Goal: Task Accomplishment & Management: Complete application form

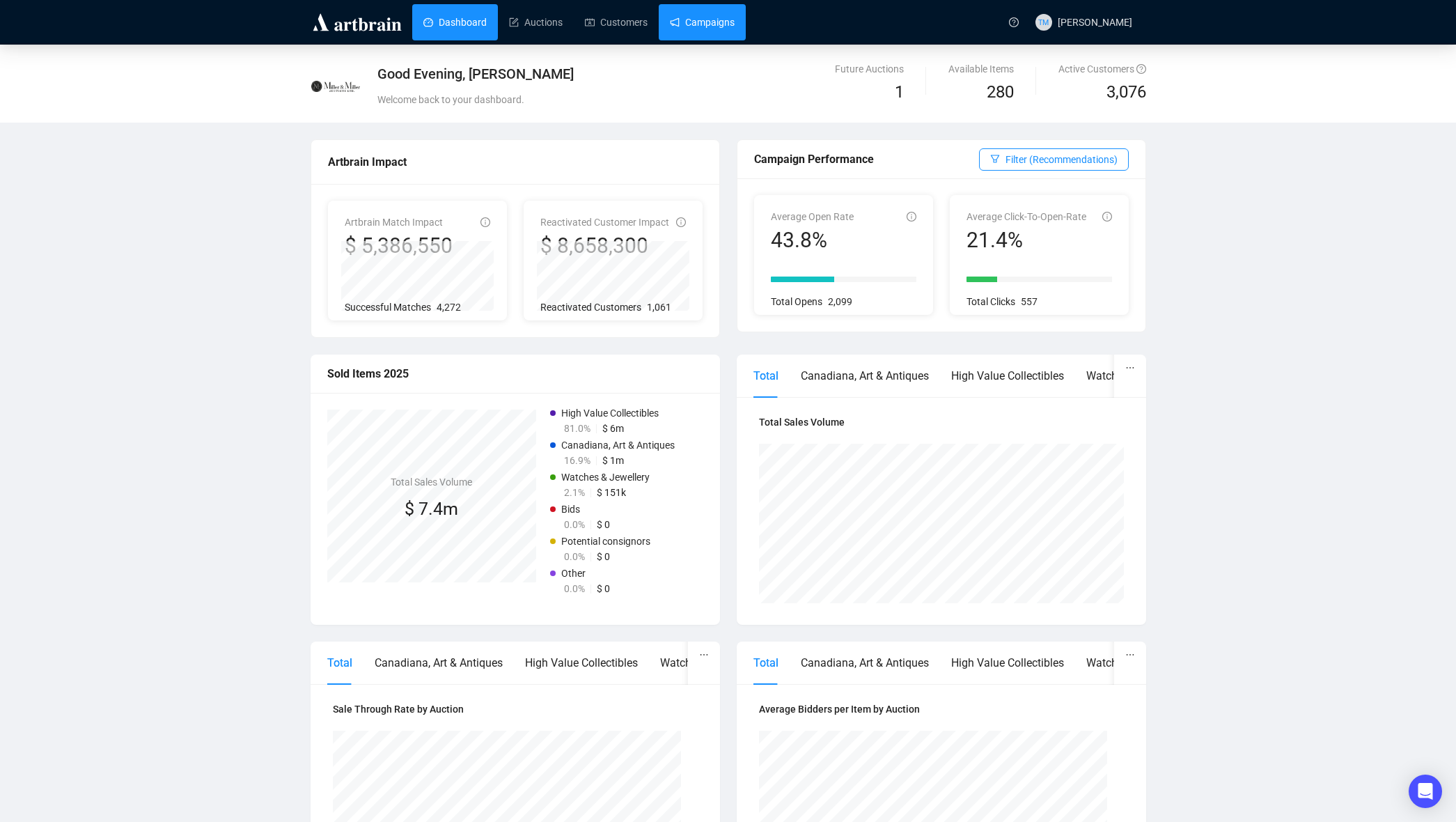
click at [689, 37] on link "Campaigns" at bounding box center [702, 22] width 65 height 36
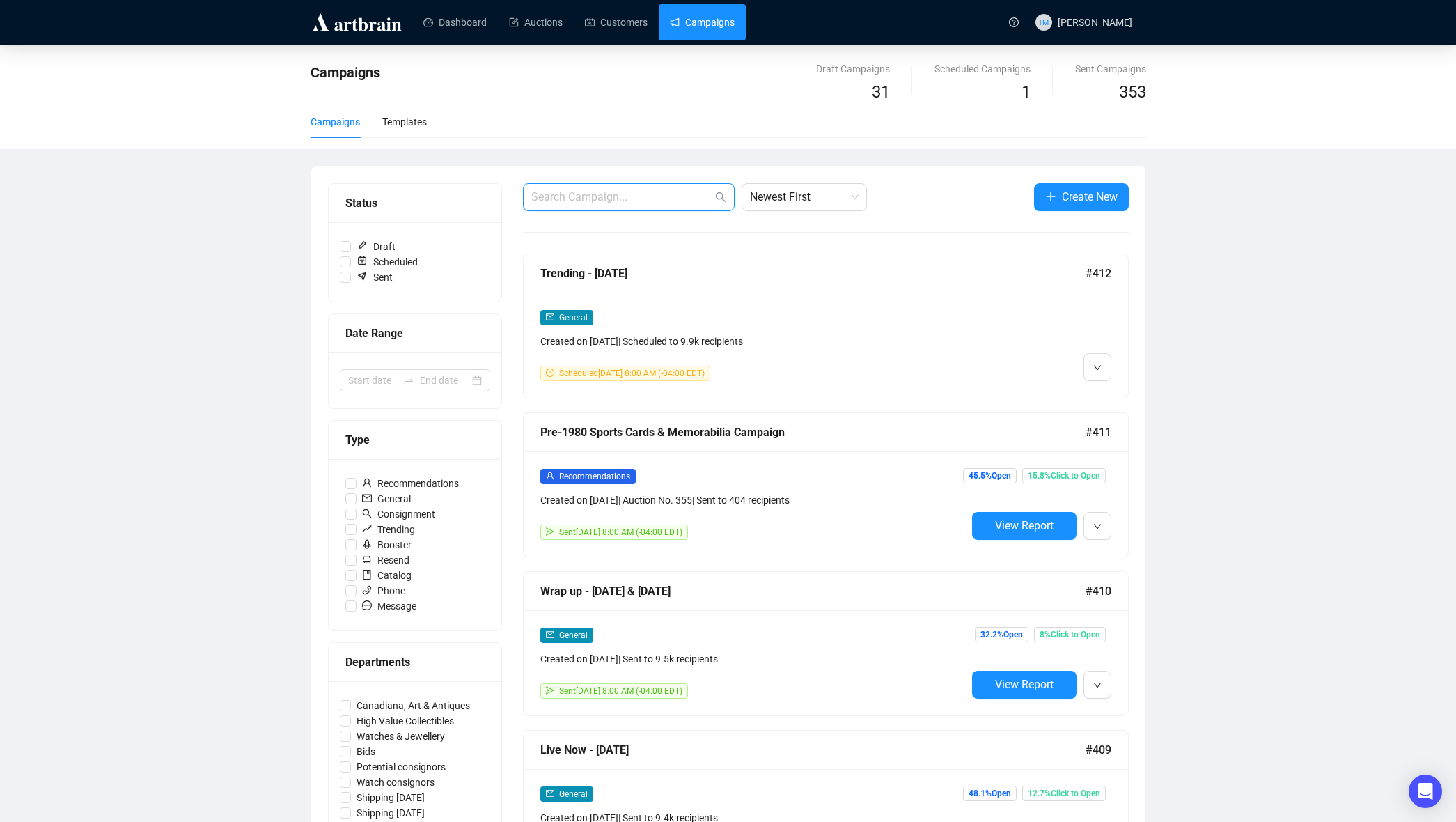
click at [669, 190] on input "text" at bounding box center [622, 196] width 181 height 17
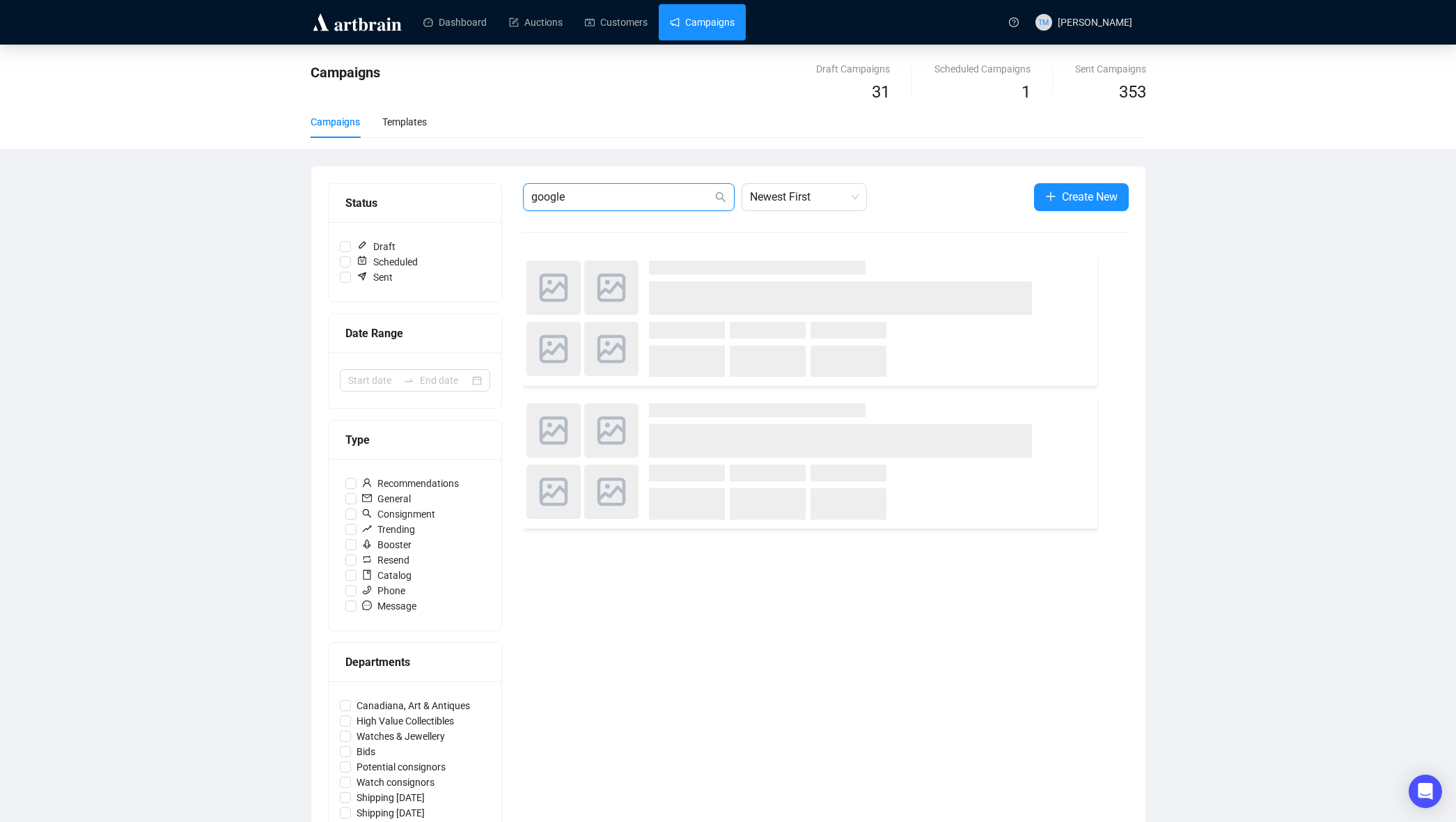
type input "google"
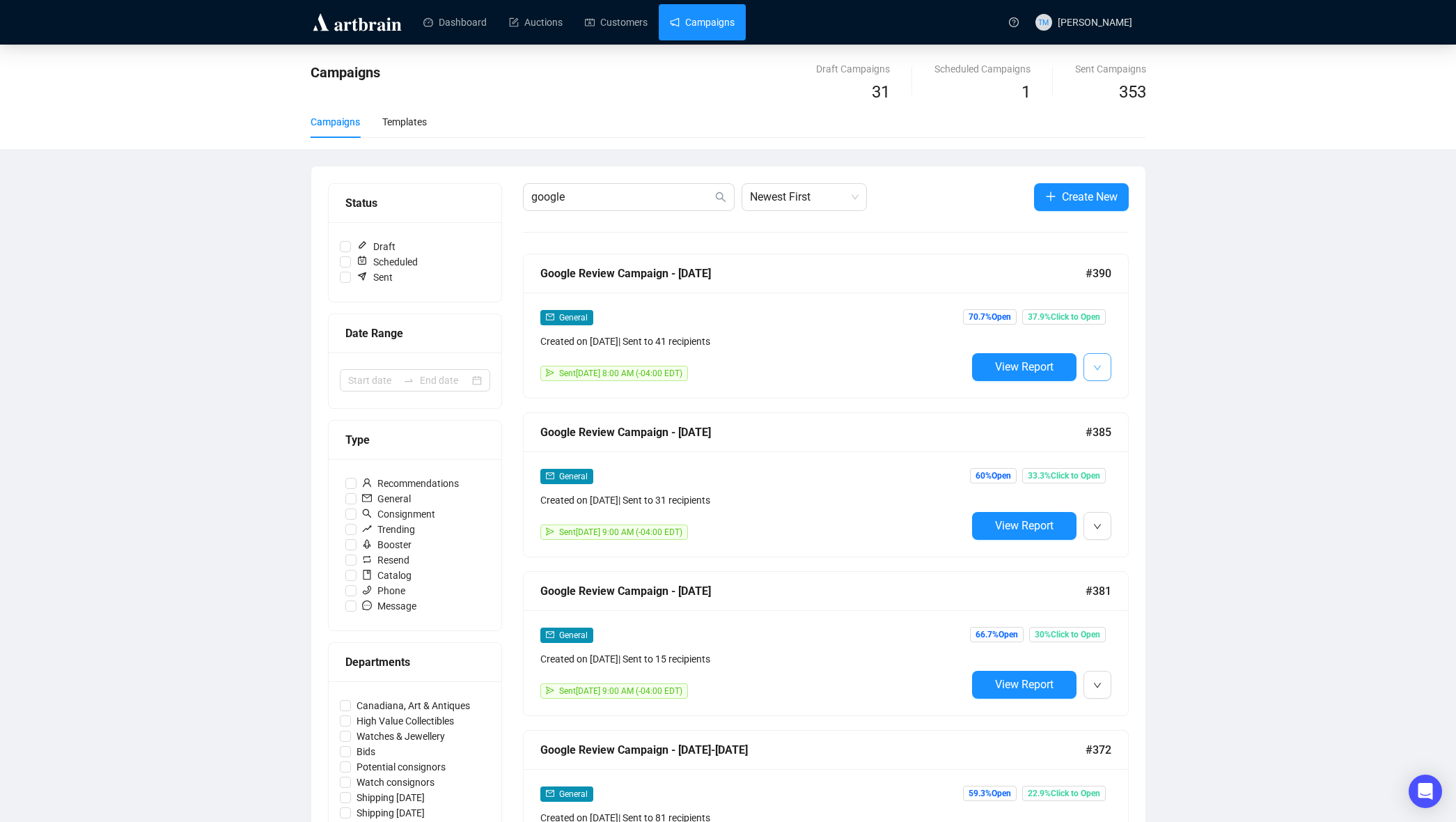
click at [1108, 357] on button "button" at bounding box center [1097, 367] width 28 height 28
click at [1107, 436] on li "Duplicate" at bounding box center [1158, 442] width 143 height 22
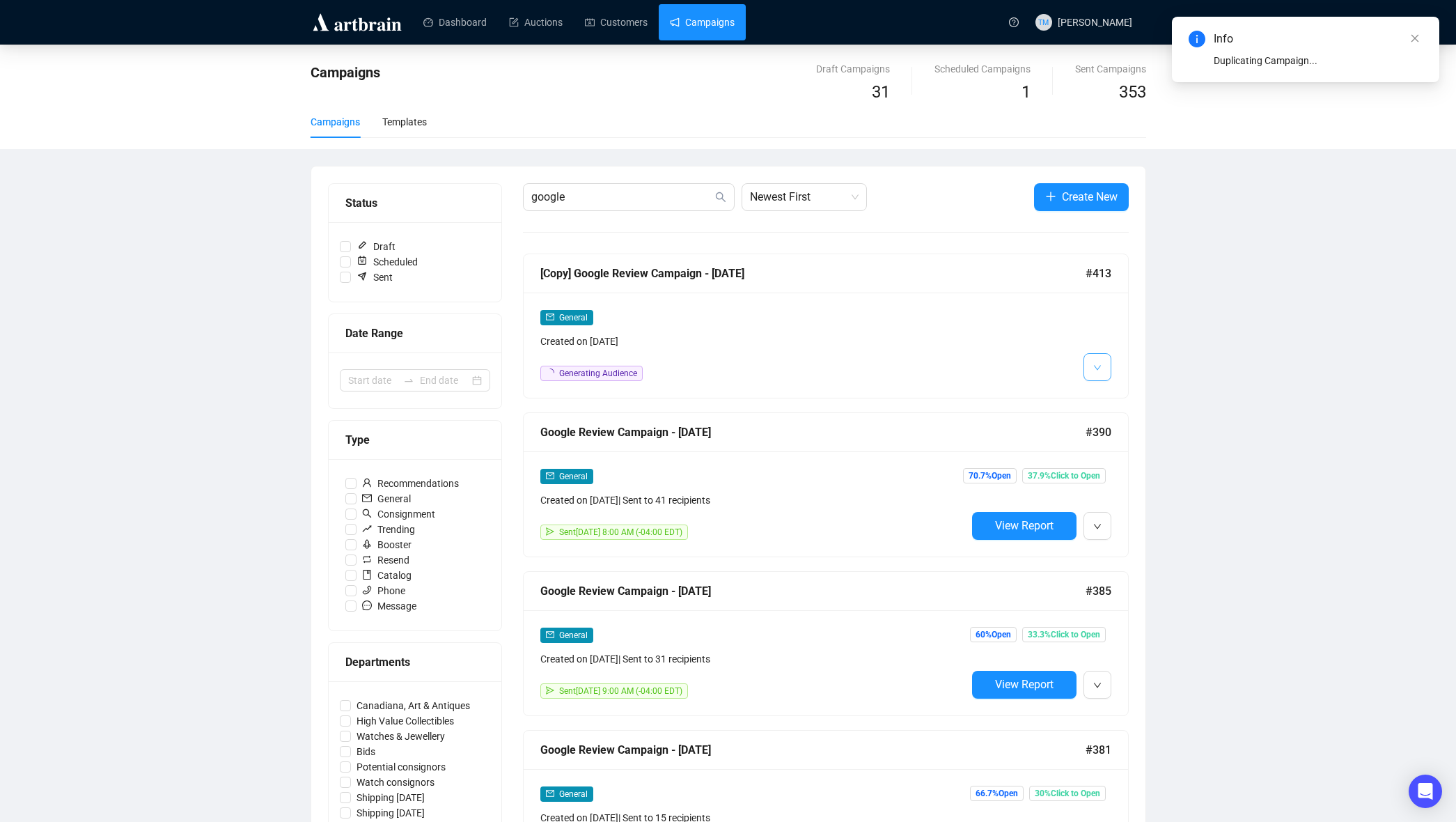
click at [1086, 370] on button "button" at bounding box center [1097, 367] width 28 height 28
click at [1098, 401] on img at bounding box center [1099, 397] width 11 height 11
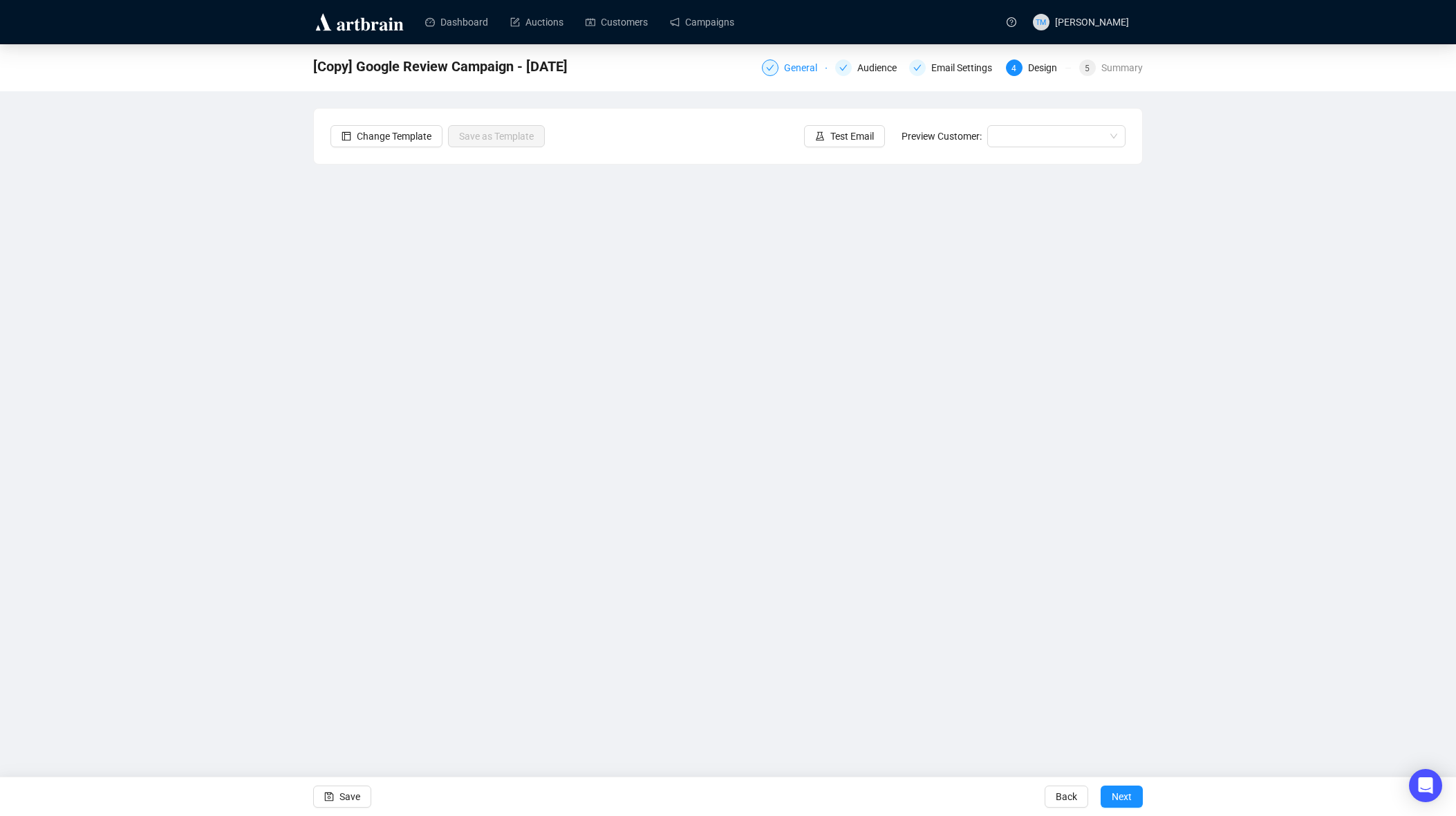
click at [804, 71] on div "General" at bounding box center [804, 67] width 41 height 16
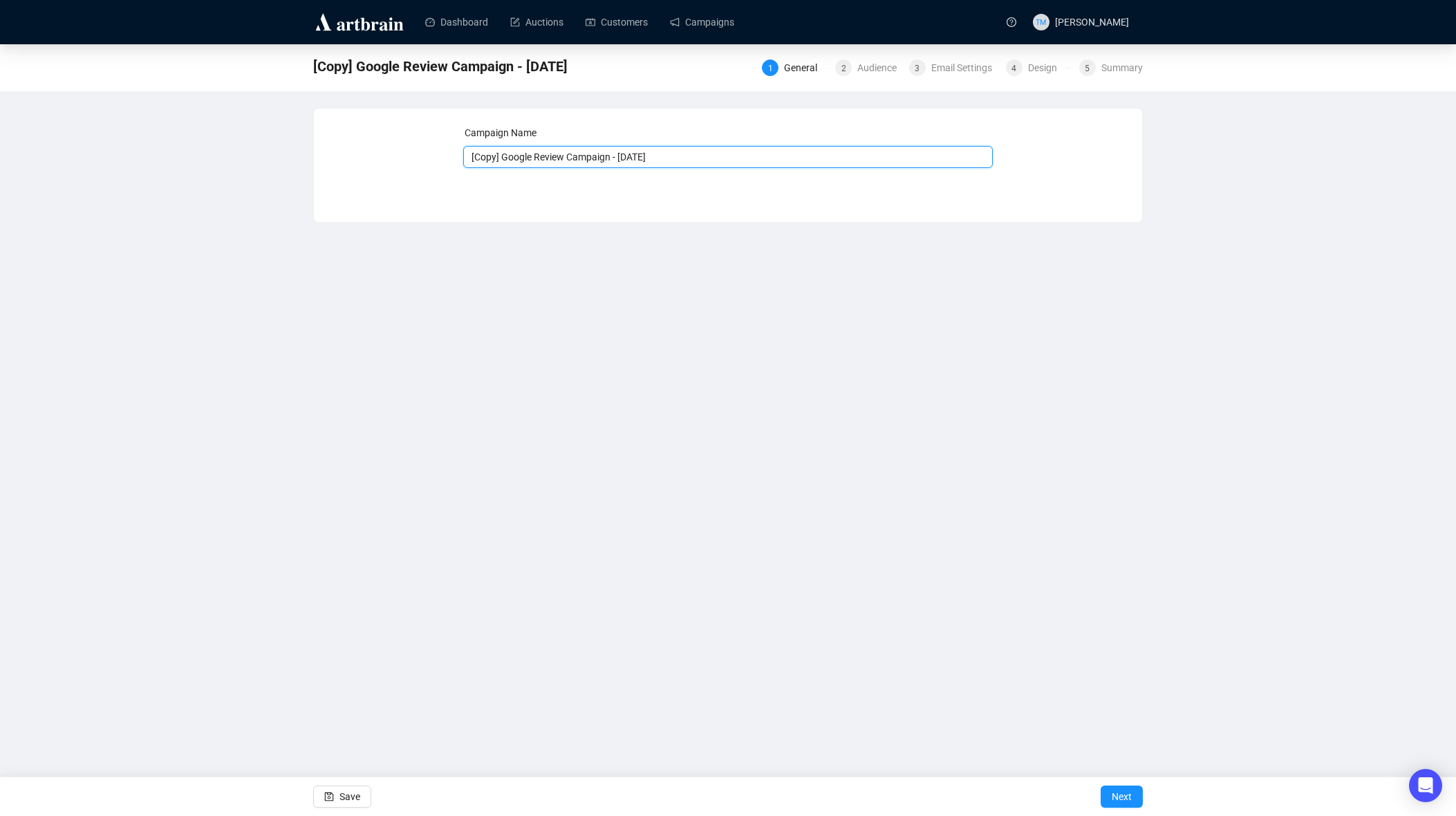
drag, startPoint x: 506, startPoint y: 158, endPoint x: 388, endPoint y: 154, distance: 118.1
click at [388, 154] on div "Campaign Name [Copy] Google Review Campaign - [DATE] Save Next" at bounding box center [728, 154] width 795 height 59
drag, startPoint x: 597, startPoint y: 158, endPoint x: 642, endPoint y: 158, distance: 45.0
click at [642, 158] on input "Google Review Campaign - [DATE]" at bounding box center [728, 156] width 530 height 22
type input "Google Review Campaign - [DATE]"
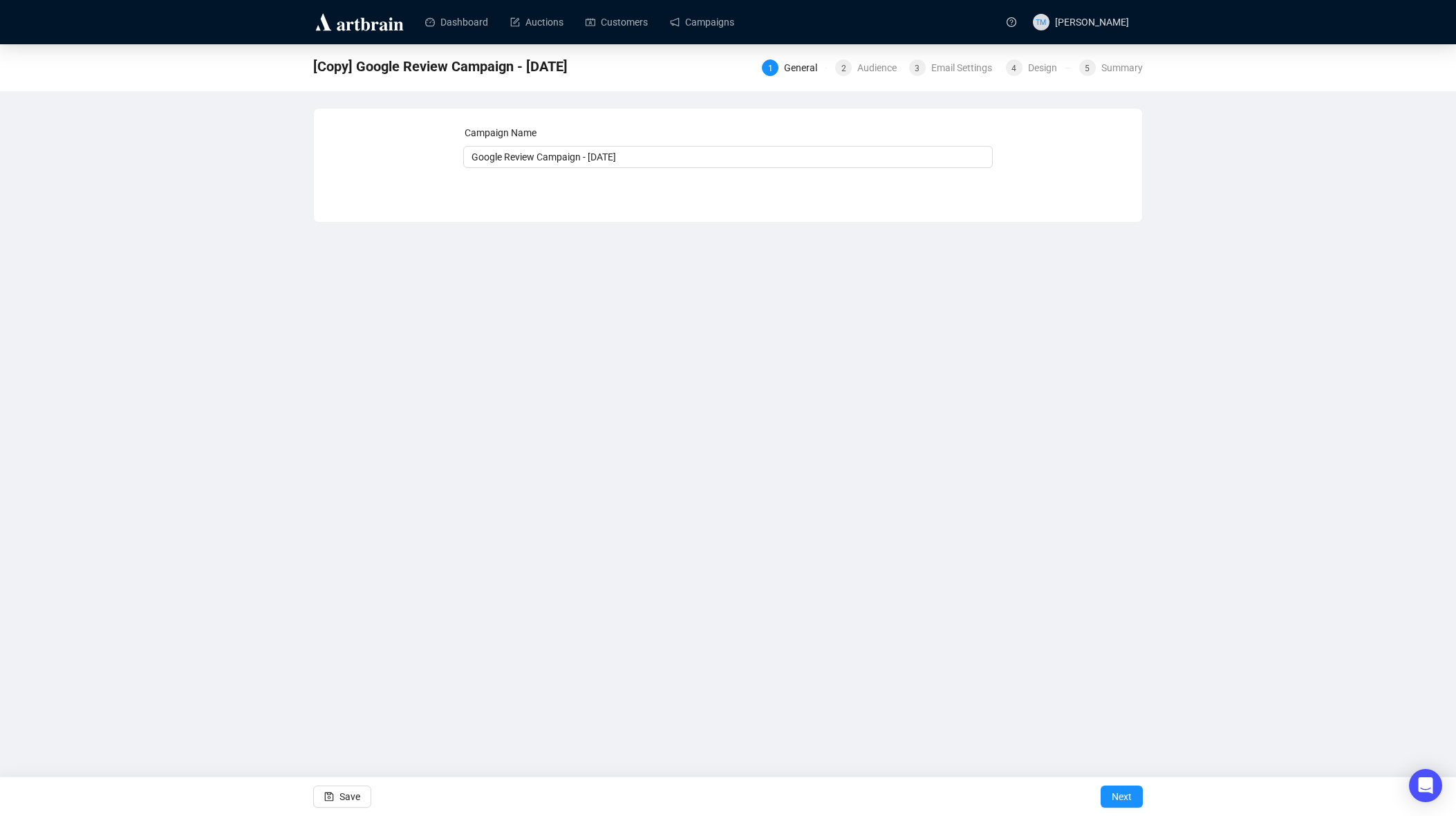
click at [573, 469] on div "Dashboard Auctions Customers Campaigns TM [PERSON_NAME] [Copy] Google Review Ca…" at bounding box center [728, 408] width 1456 height 816
click at [351, 792] on span "Save" at bounding box center [350, 797] width 21 height 39
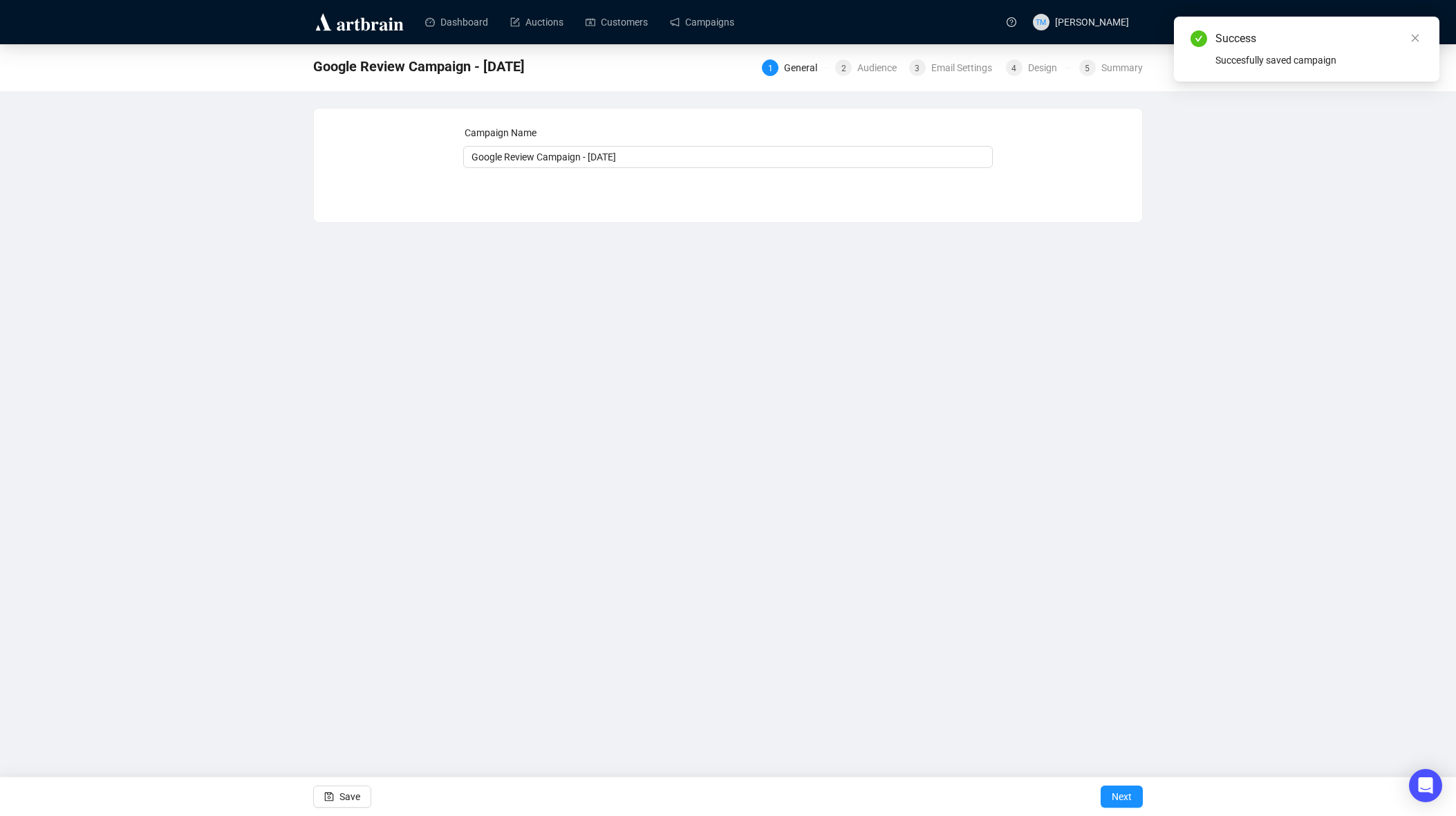
click at [1116, 797] on span "Next" at bounding box center [1121, 797] width 20 height 39
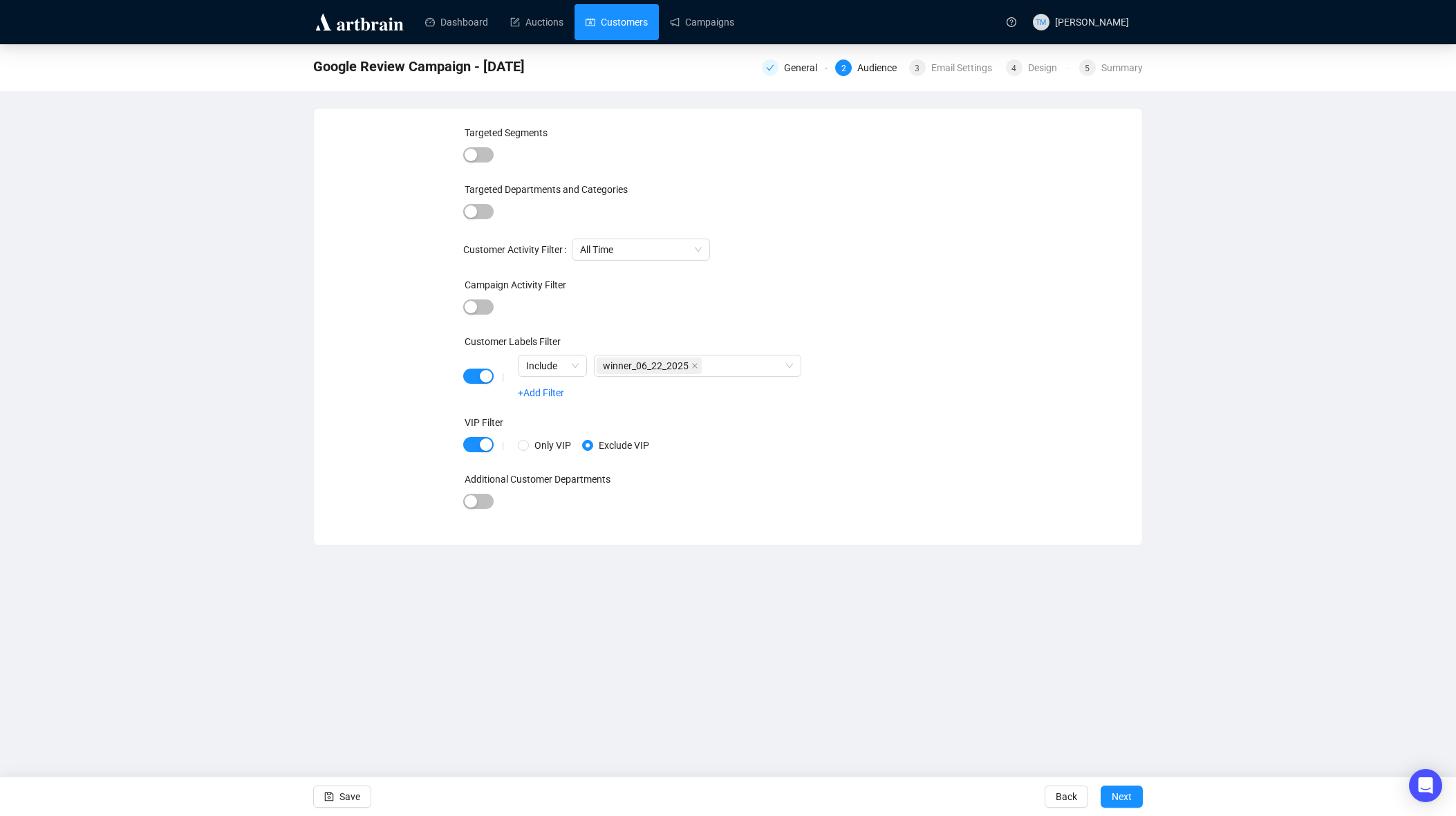
click at [606, 26] on link "Customers" at bounding box center [616, 22] width 62 height 36
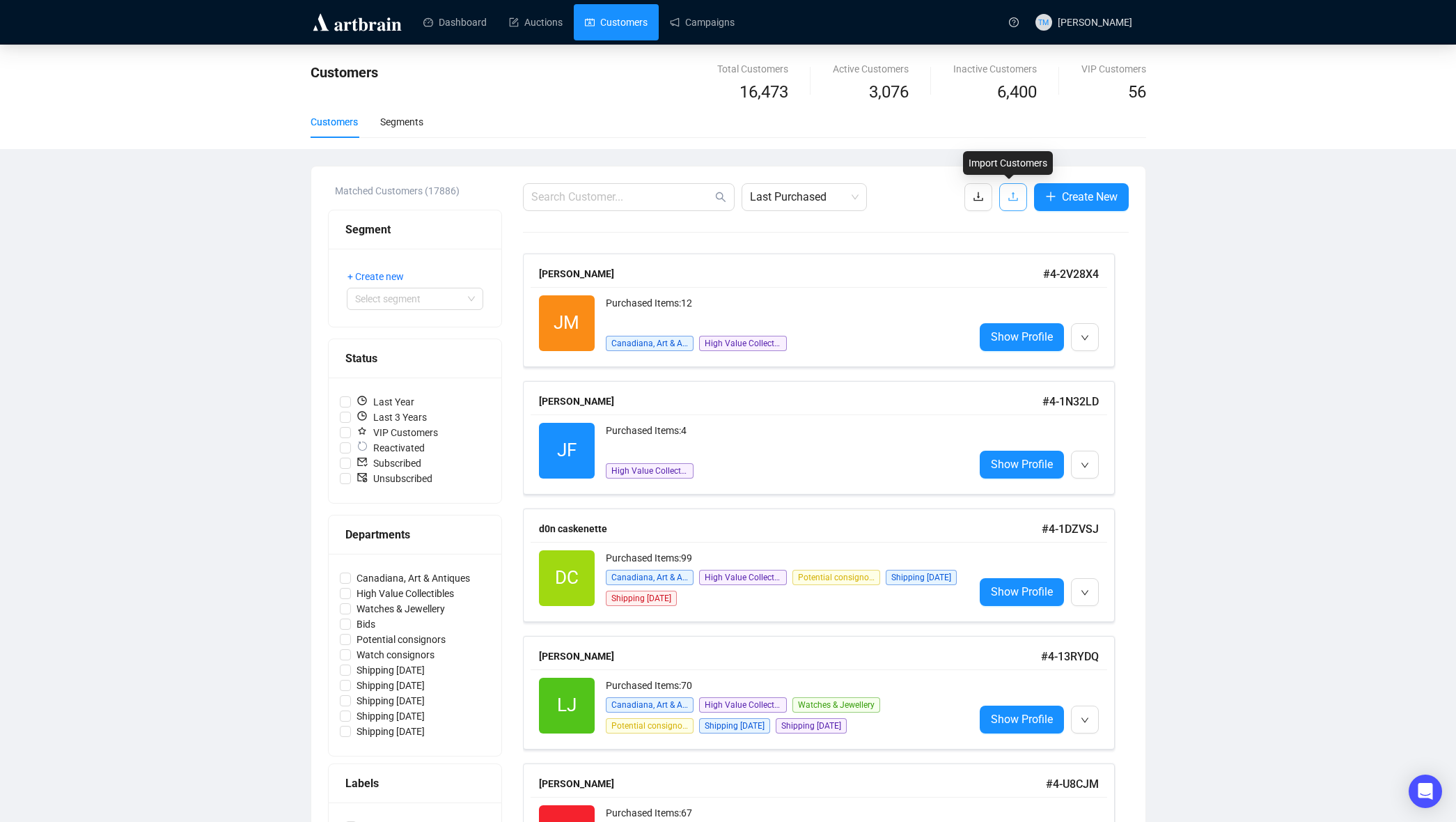
click at [1014, 196] on icon "upload" at bounding box center [1012, 196] width 11 height 11
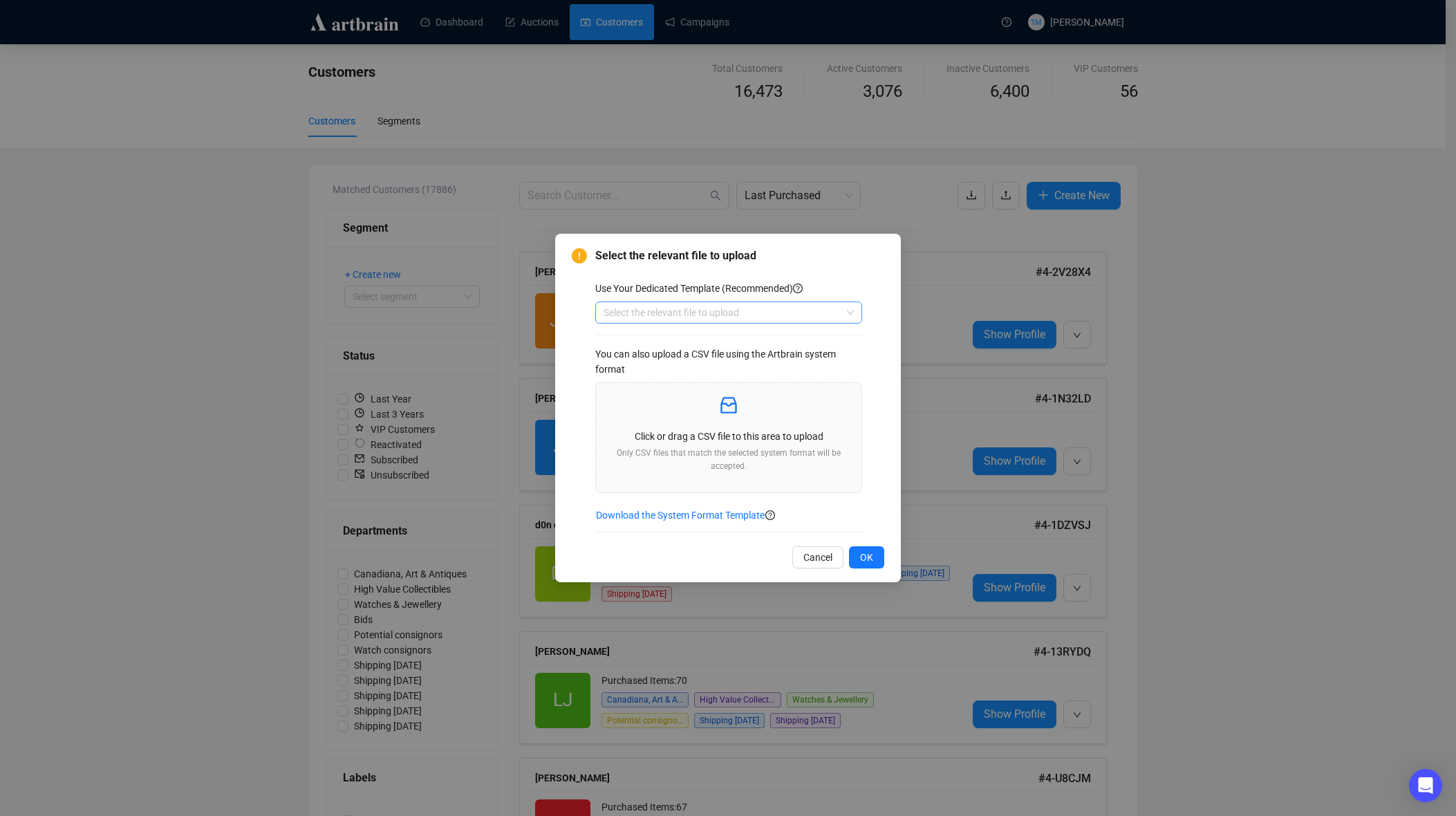
click at [728, 313] on input "search" at bounding box center [722, 312] width 238 height 21
click at [629, 341] on div "Customers" at bounding box center [728, 340] width 245 height 15
click at [704, 445] on div "Click or drag a CSV file to this area to upload Only CSV files that match the s…" at bounding box center [728, 438] width 243 height 87
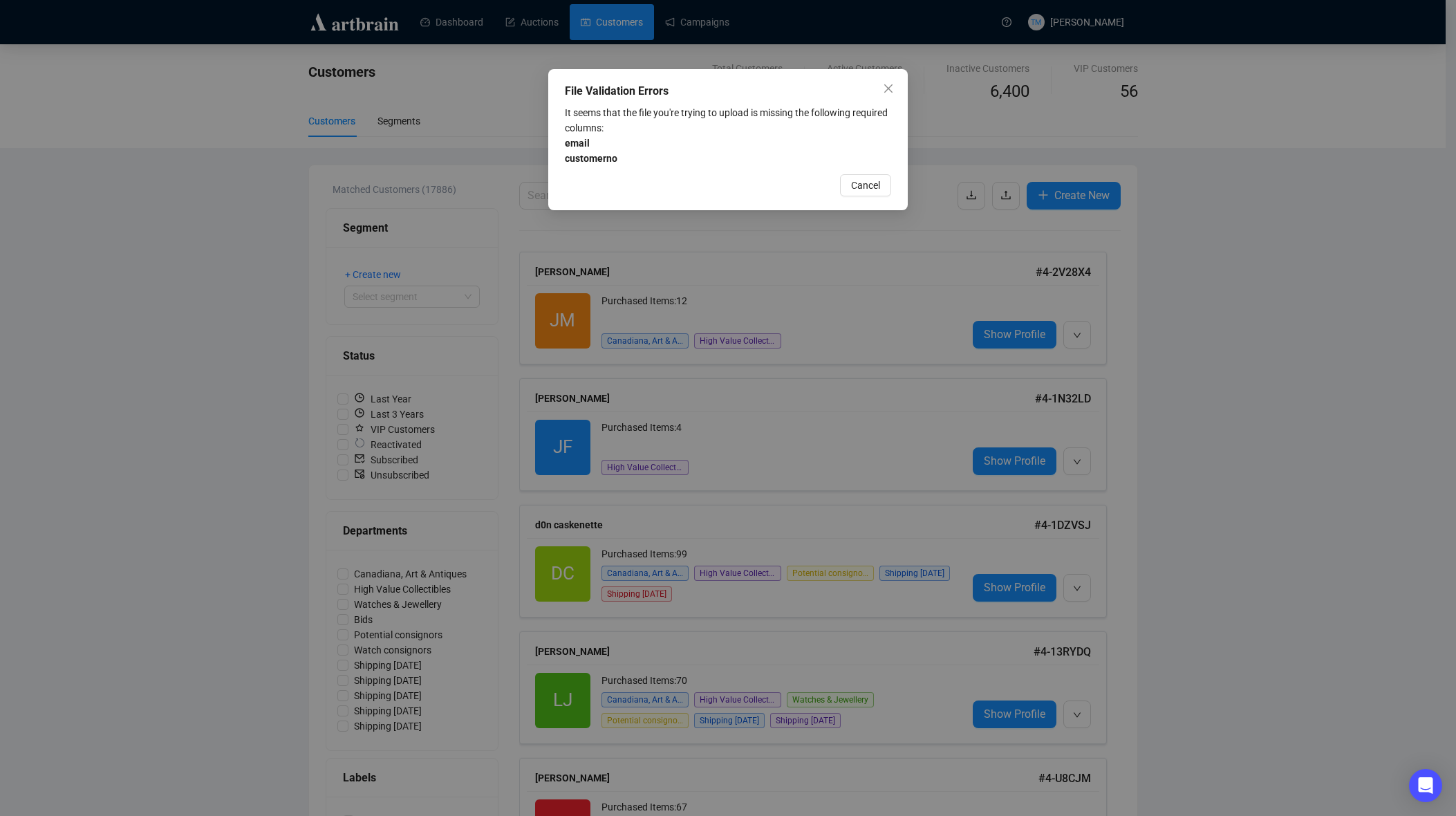
click at [890, 87] on icon "close" at bounding box center [888, 88] width 11 height 11
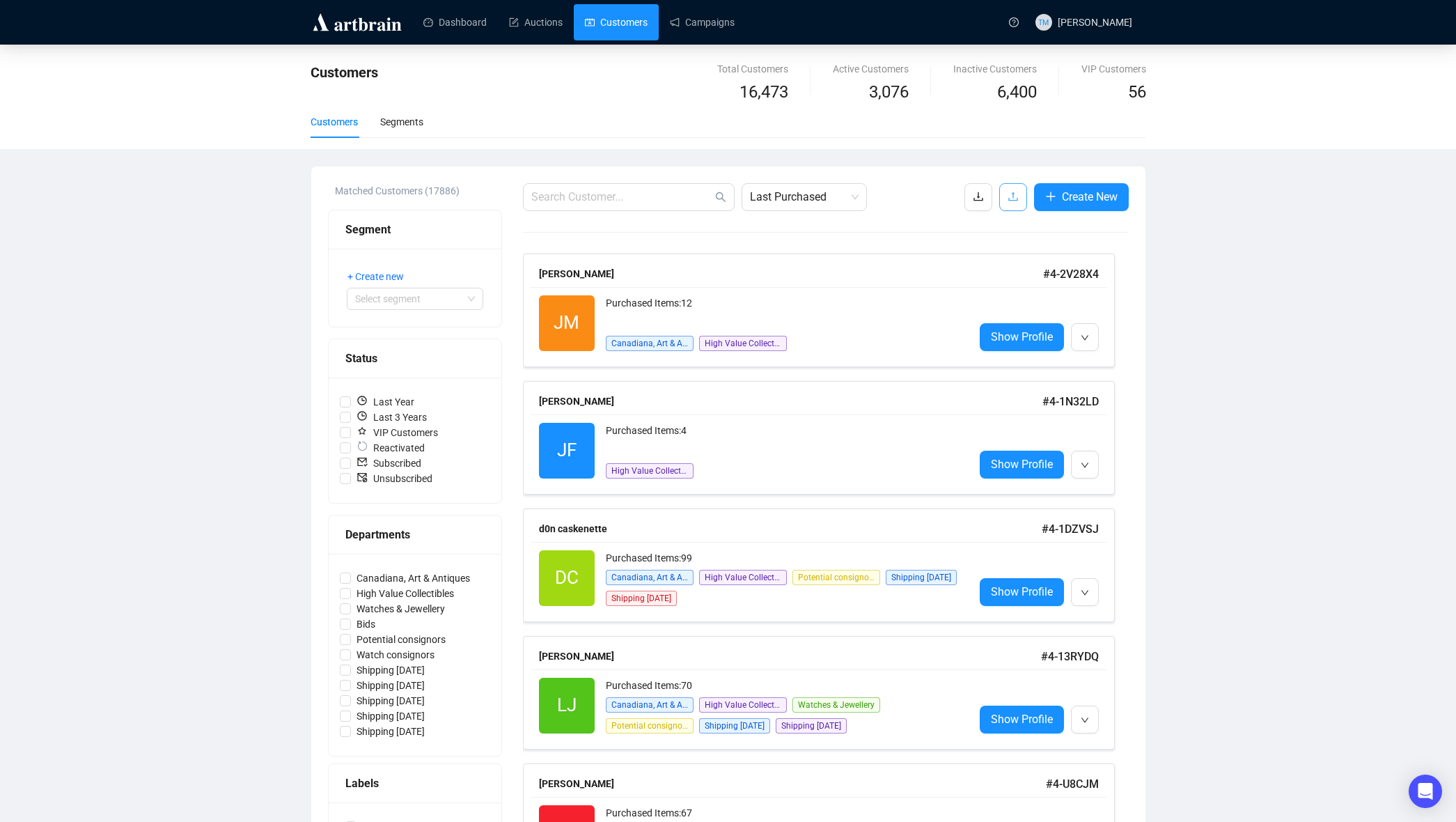
click at [1012, 193] on icon "upload" at bounding box center [1012, 196] width 11 height 11
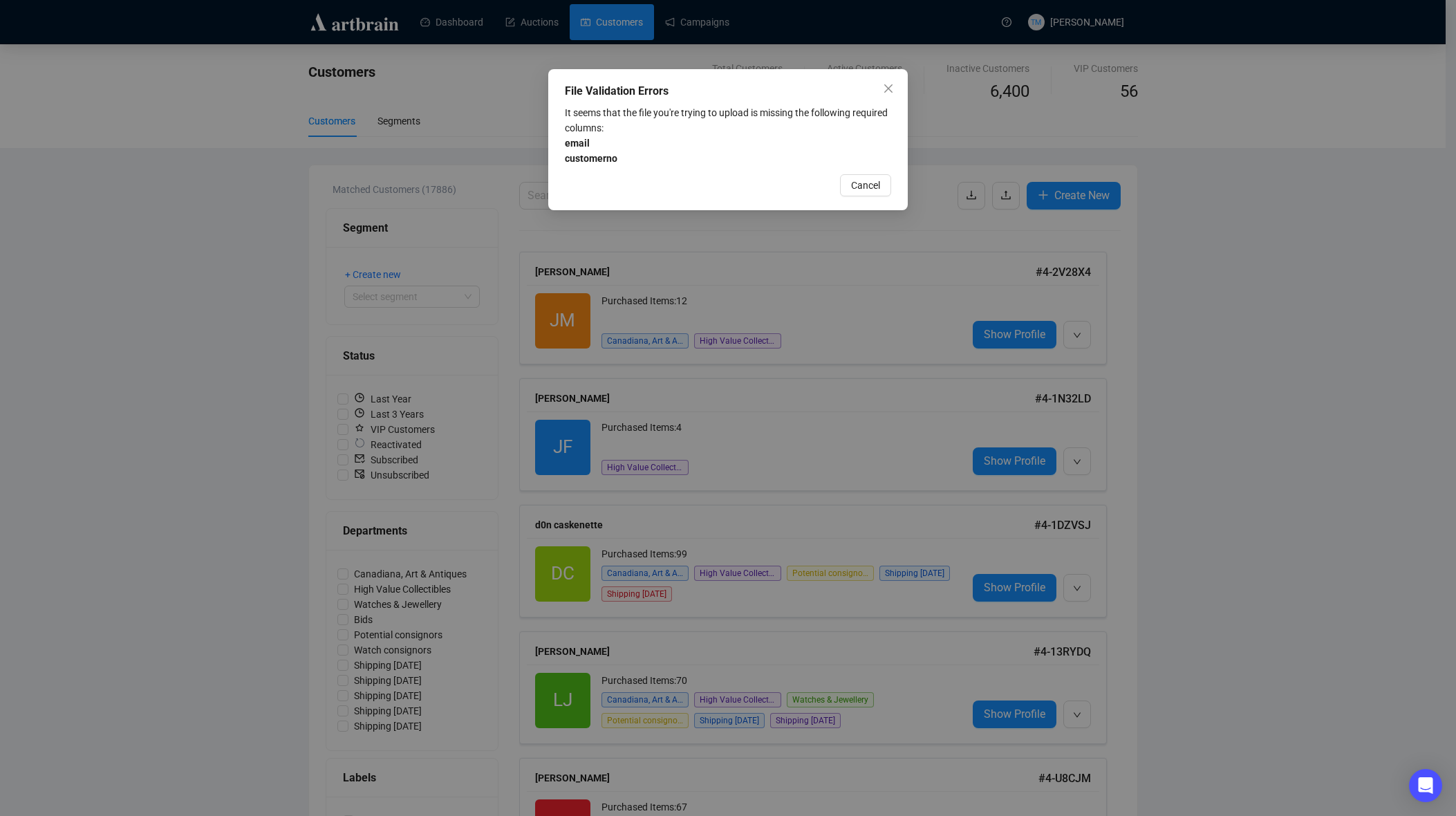
click at [133, 573] on div "File Validation Errors It seems that the file you're trying to upload is missin…" at bounding box center [728, 408] width 1456 height 816
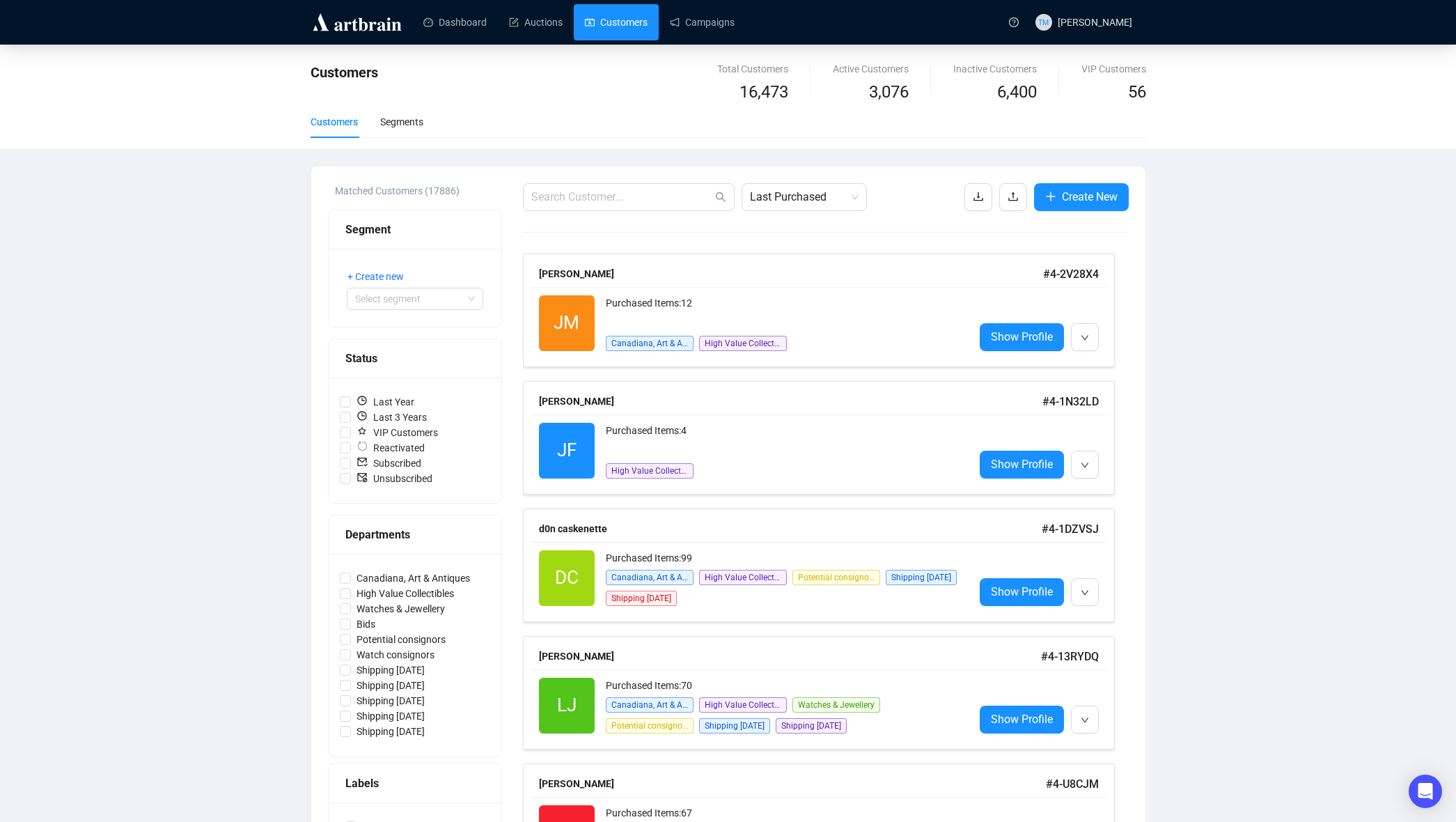
click at [993, 193] on div "Create New" at bounding box center [1046, 197] width 165 height 28
click at [1002, 195] on button "button" at bounding box center [1013, 197] width 28 height 28
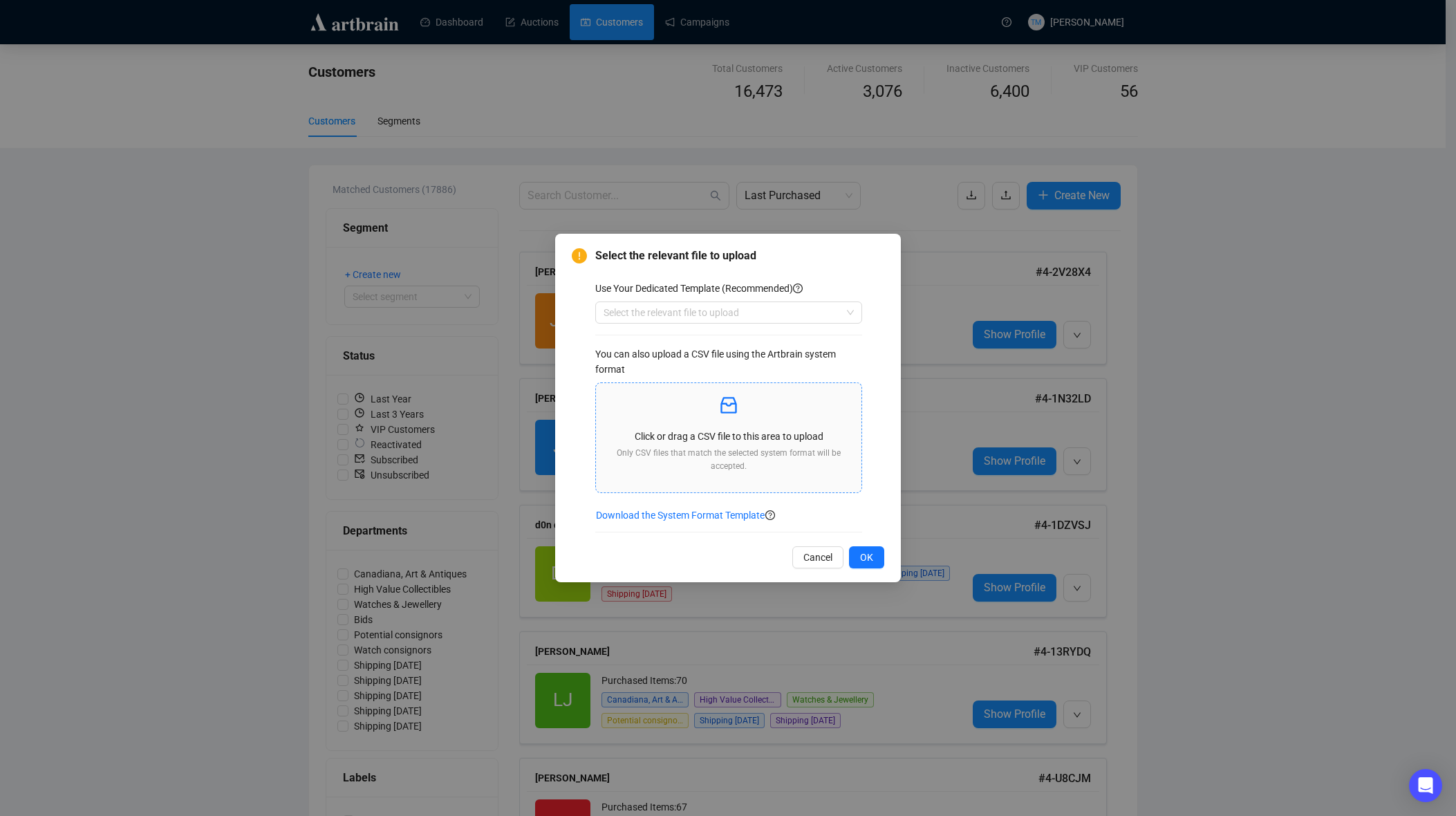
click at [721, 451] on p "Only CSV files that match the selected system format will be accepted." at bounding box center [728, 460] width 243 height 26
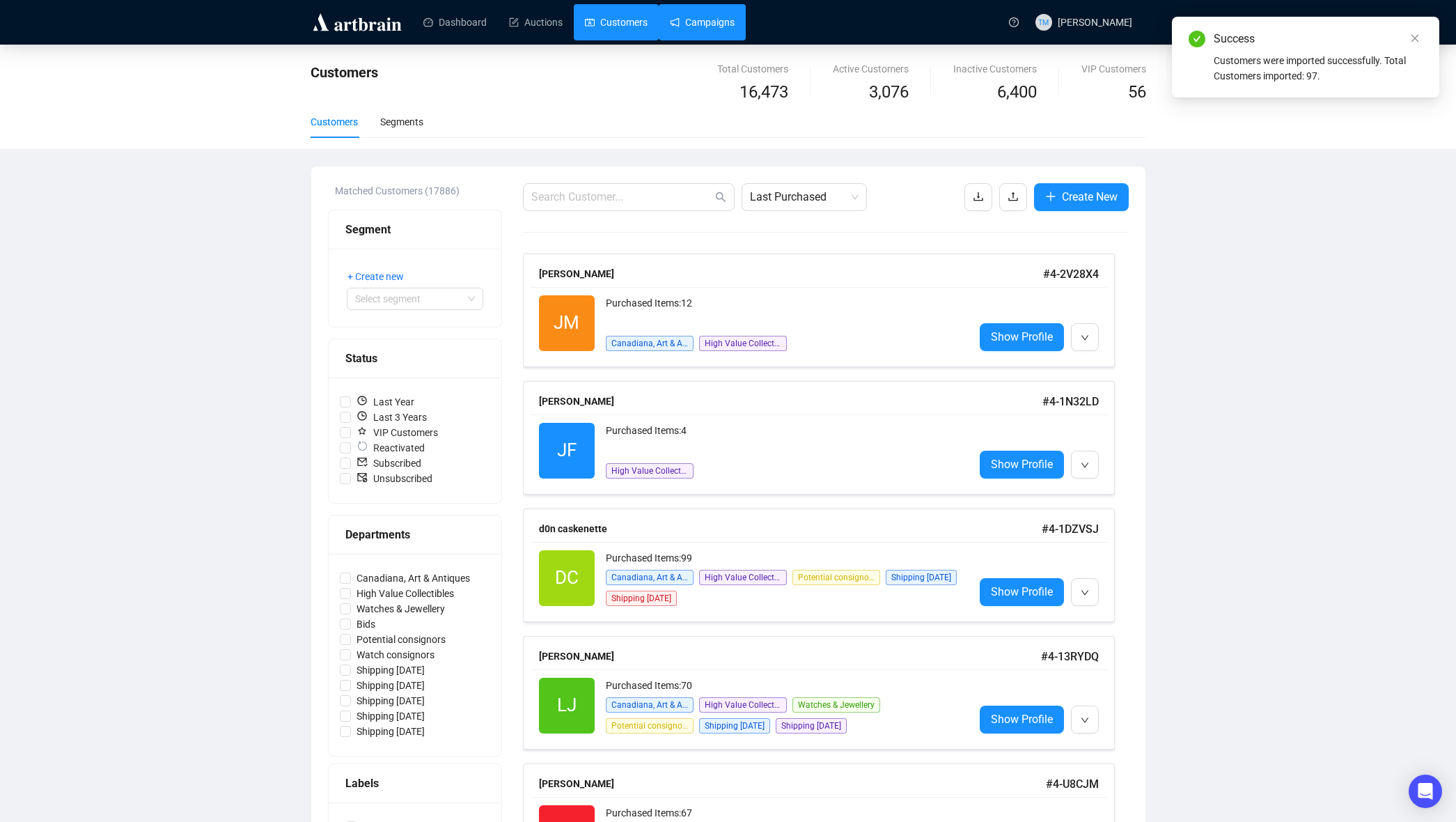
click at [710, 31] on link "Campaigns" at bounding box center [702, 22] width 65 height 36
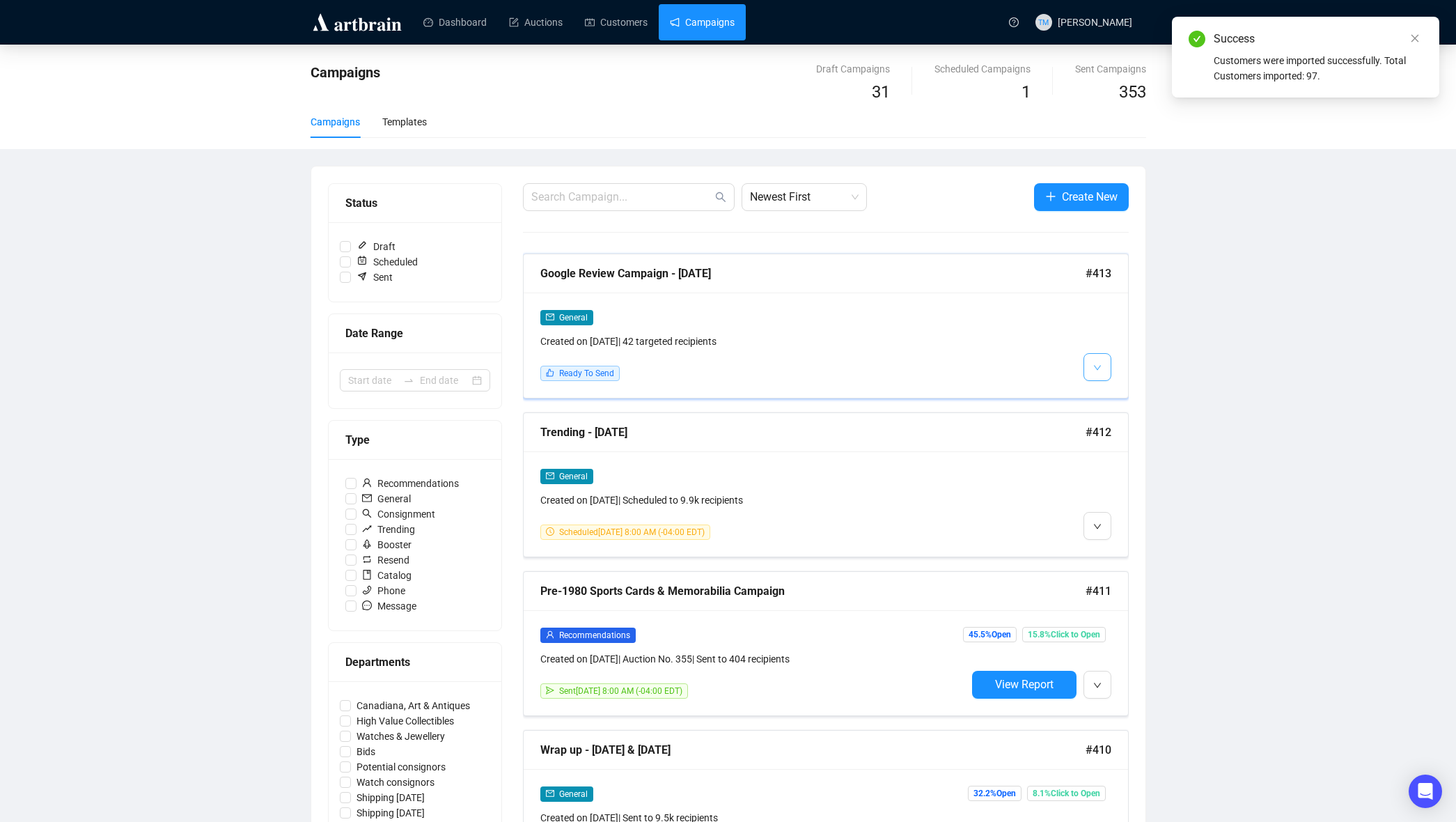
click at [1107, 370] on button "button" at bounding box center [1097, 367] width 28 height 28
click at [1104, 394] on img at bounding box center [1099, 397] width 11 height 11
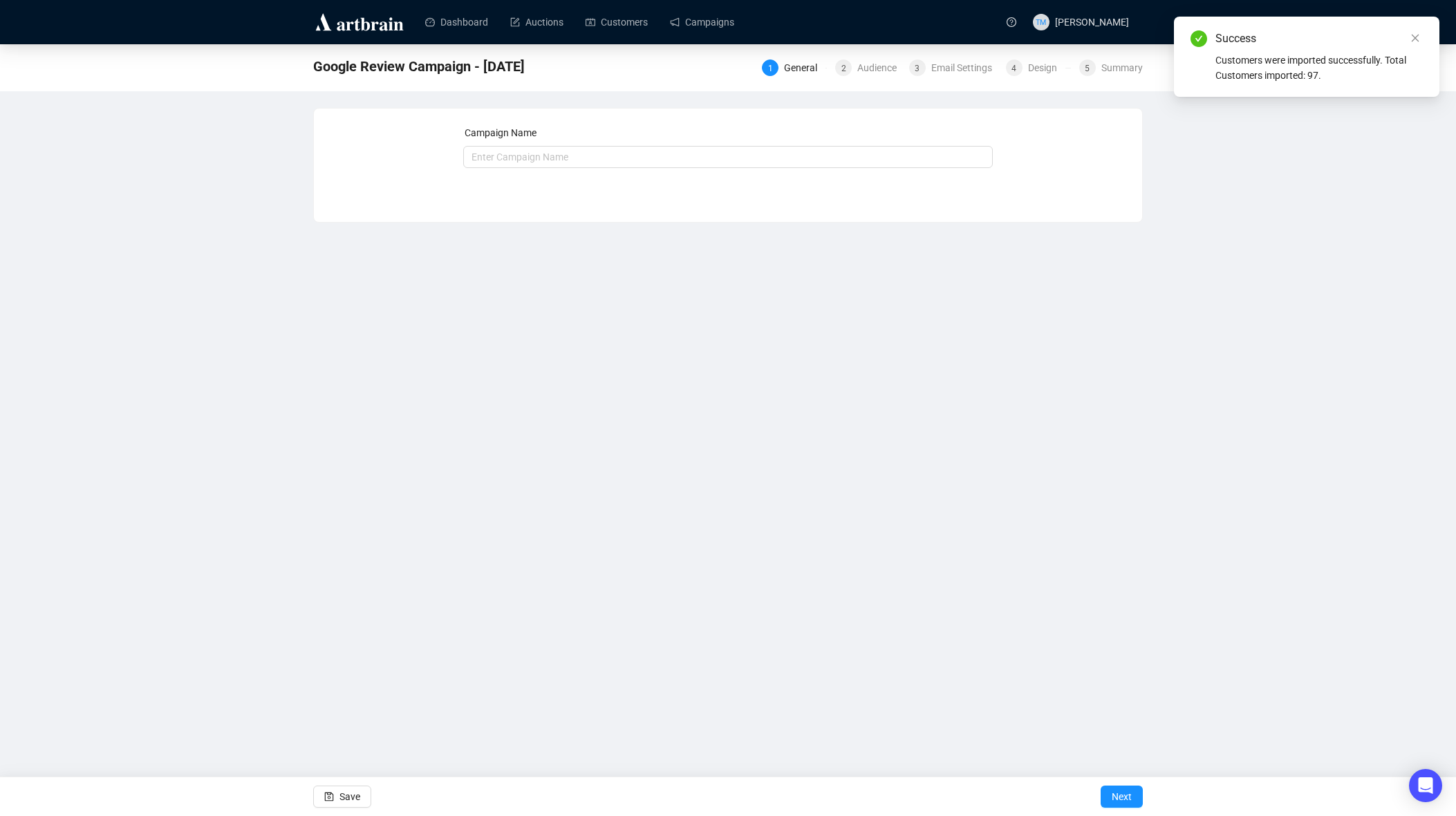
type input "Google Review Campaign - [DATE]"
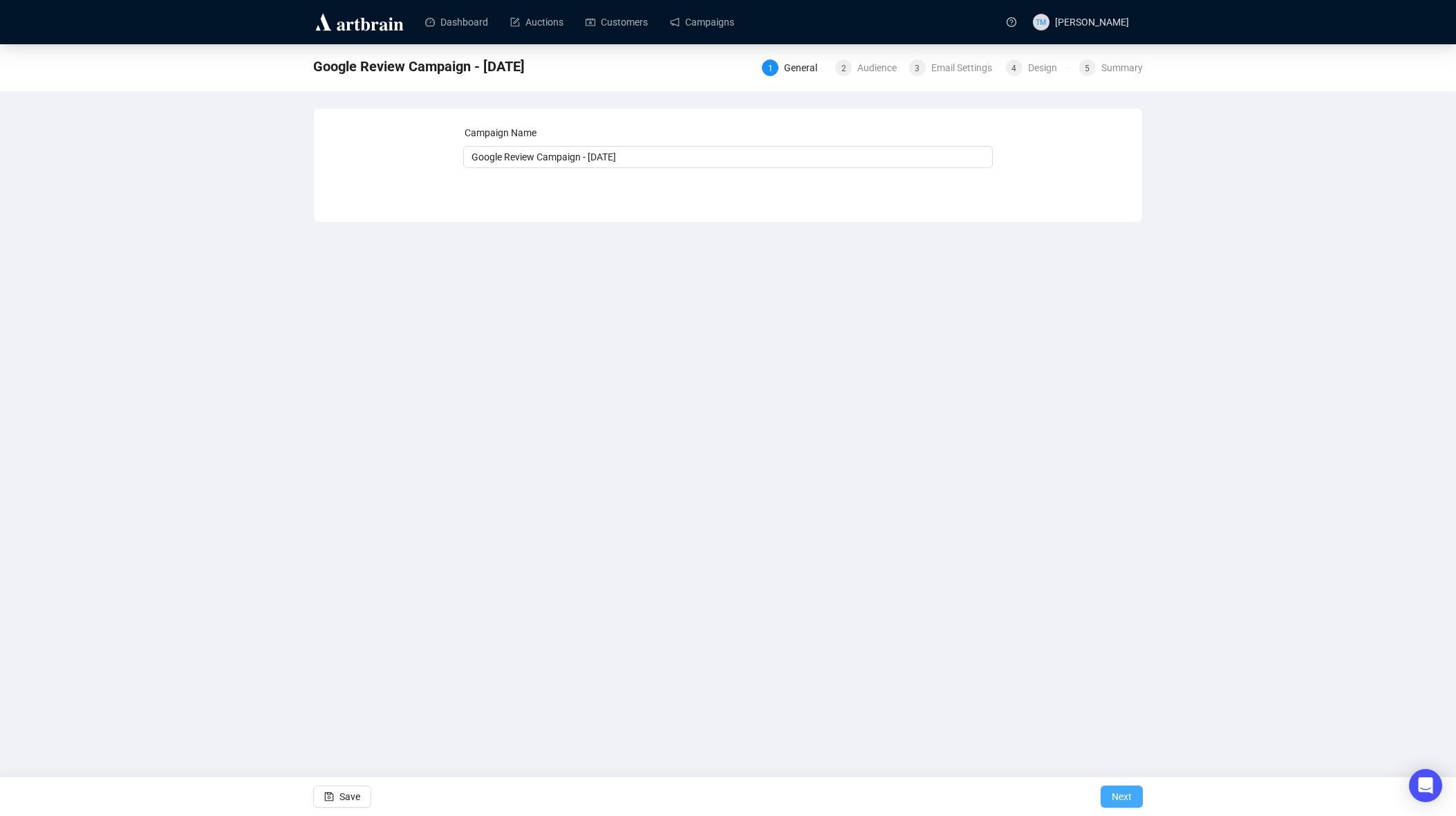
click at [1120, 796] on span "Next" at bounding box center [1121, 797] width 20 height 39
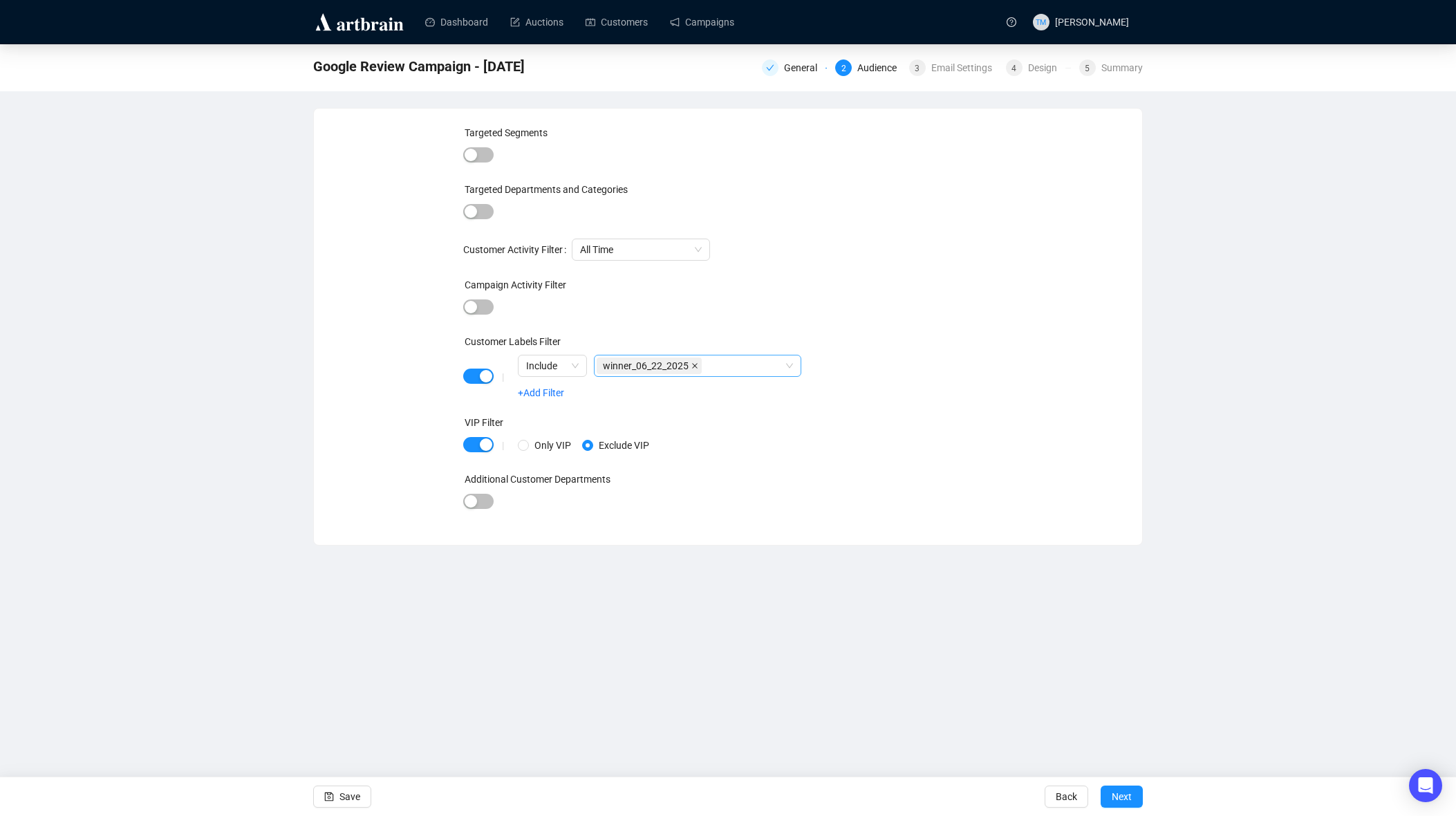
click at [698, 363] on icon "close" at bounding box center [694, 366] width 7 height 7
click at [679, 368] on div at bounding box center [690, 366] width 187 height 19
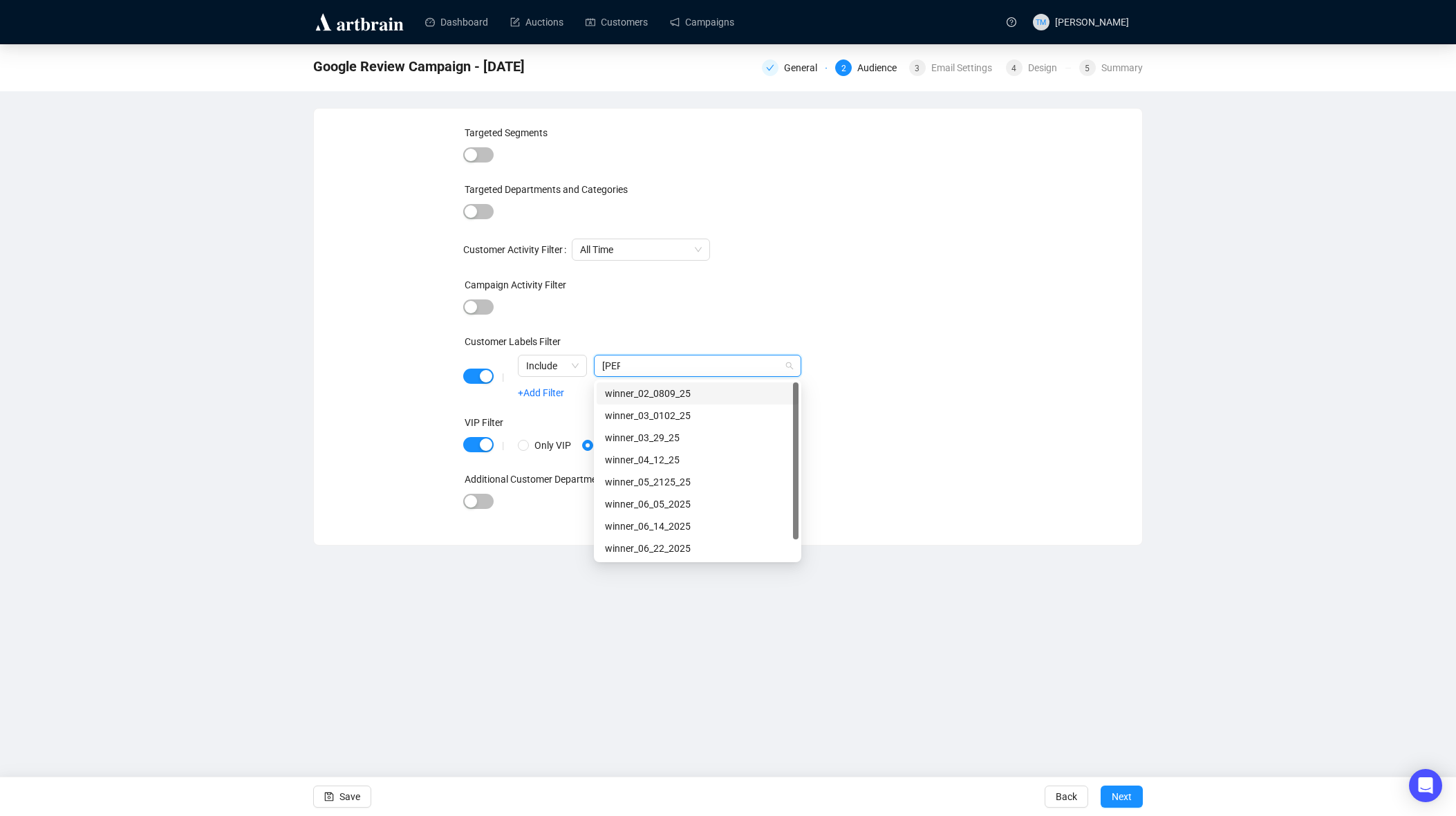
type input "winner"
click at [682, 550] on div "winner_09_1314_2025" at bounding box center [697, 548] width 186 height 15
click at [521, 646] on div "Dashboard Auctions Customers Campaigns TM [PERSON_NAME] Google Review Campaign …" at bounding box center [728, 408] width 1456 height 816
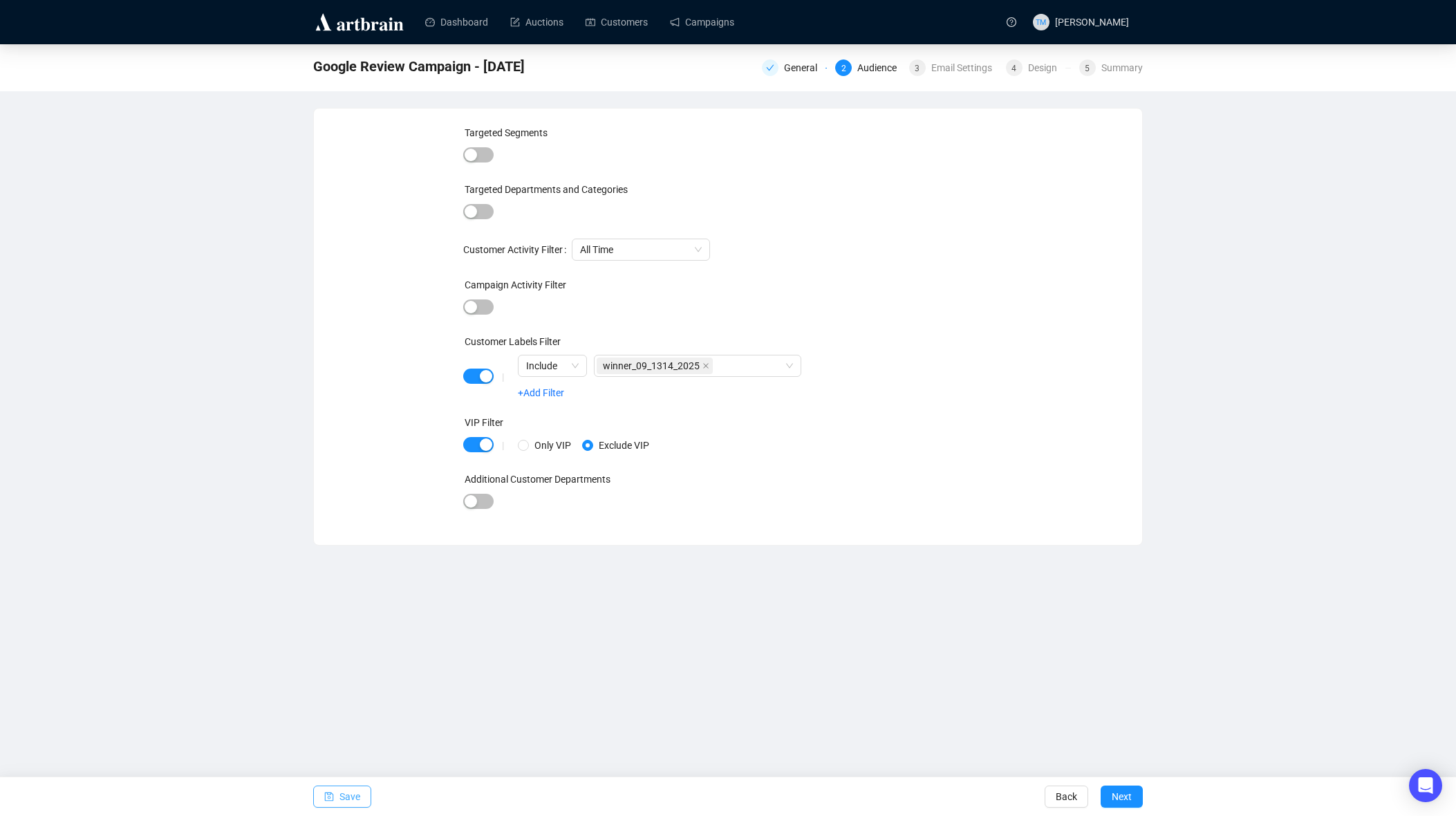
click at [325, 803] on span "button" at bounding box center [329, 797] width 10 height 39
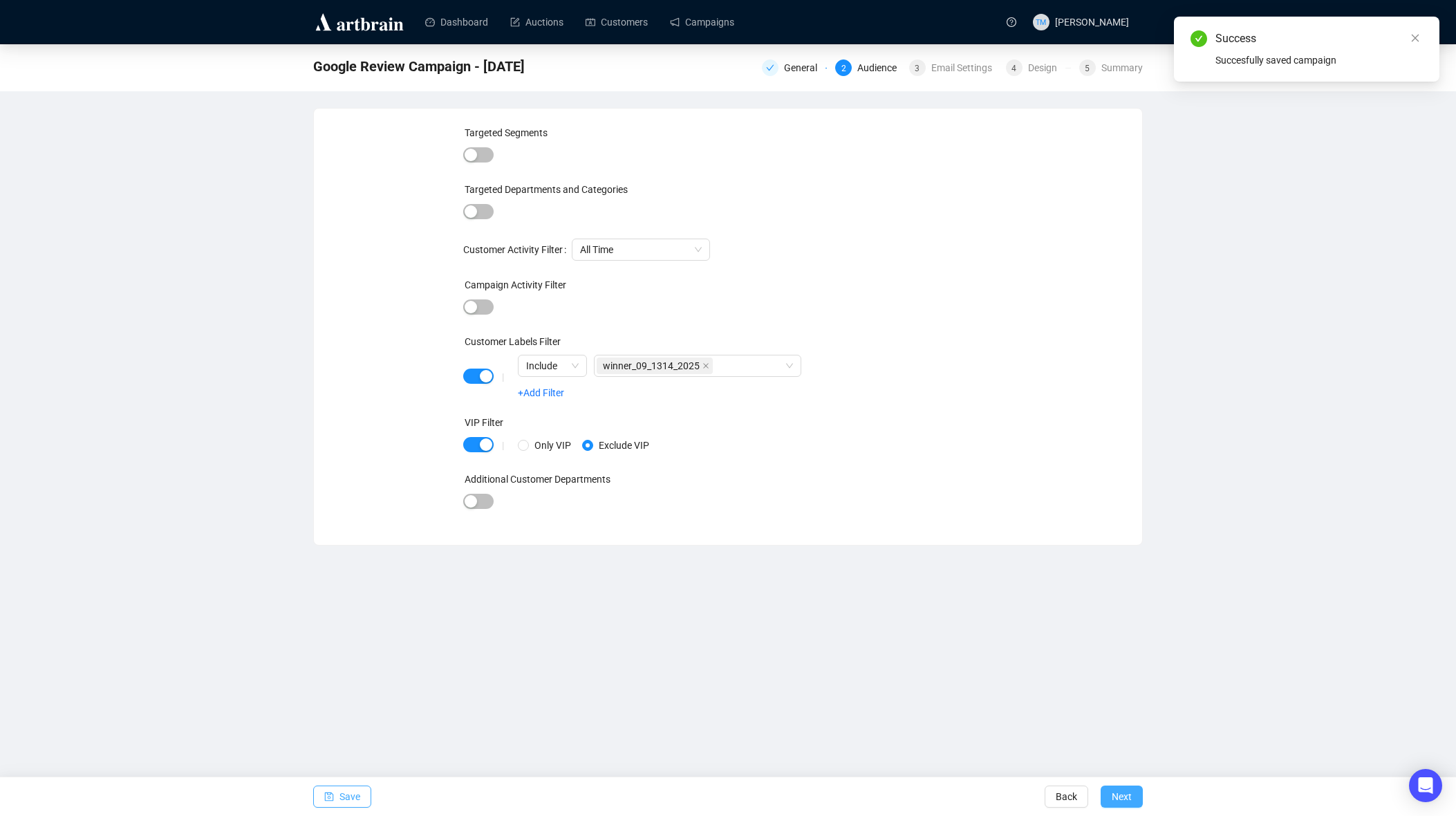
click at [1116, 794] on span "Next" at bounding box center [1121, 797] width 20 height 39
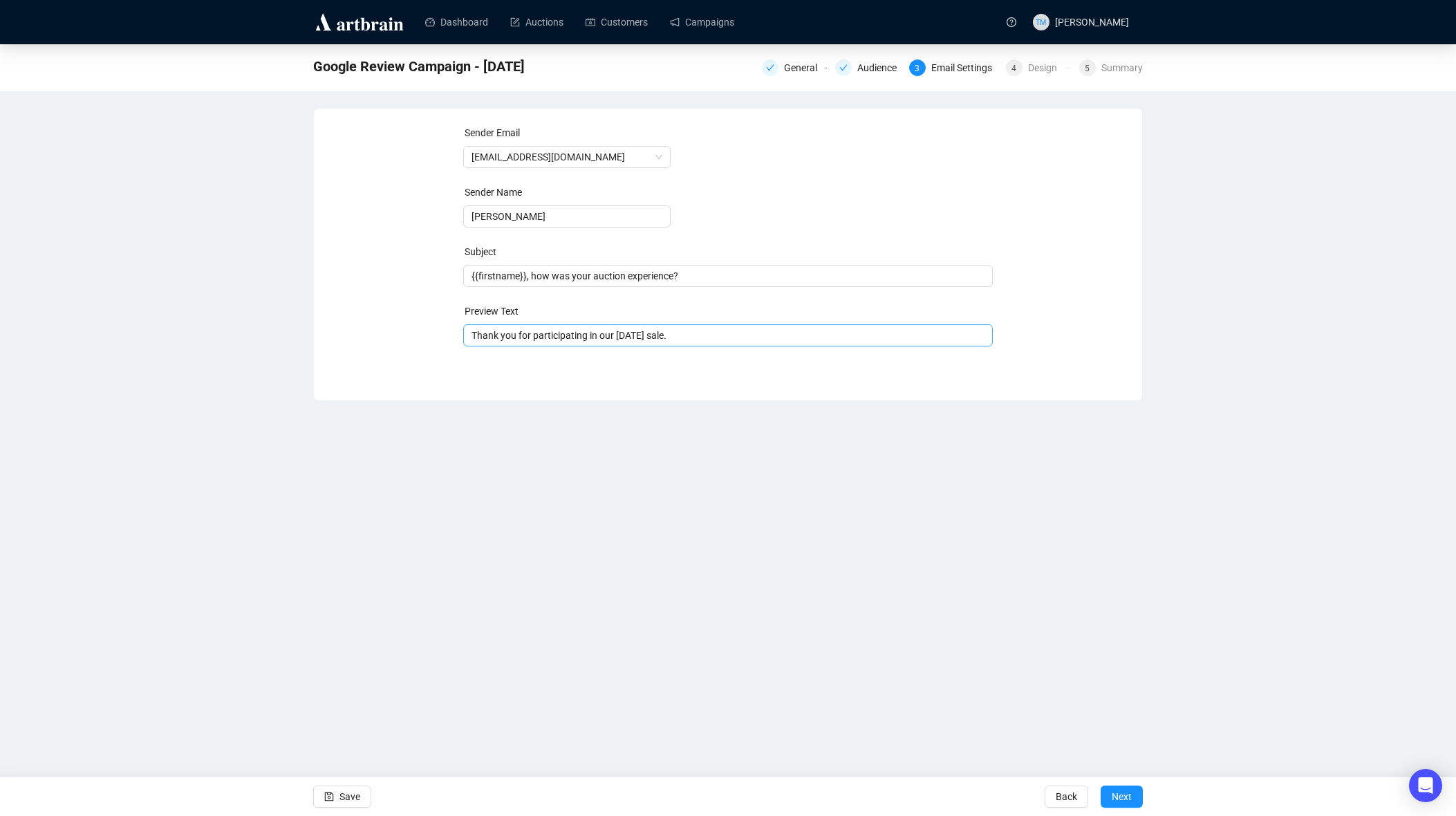
click at [627, 331] on span "Thank you for participating in our [DATE] sale." at bounding box center [728, 335] width 530 height 11
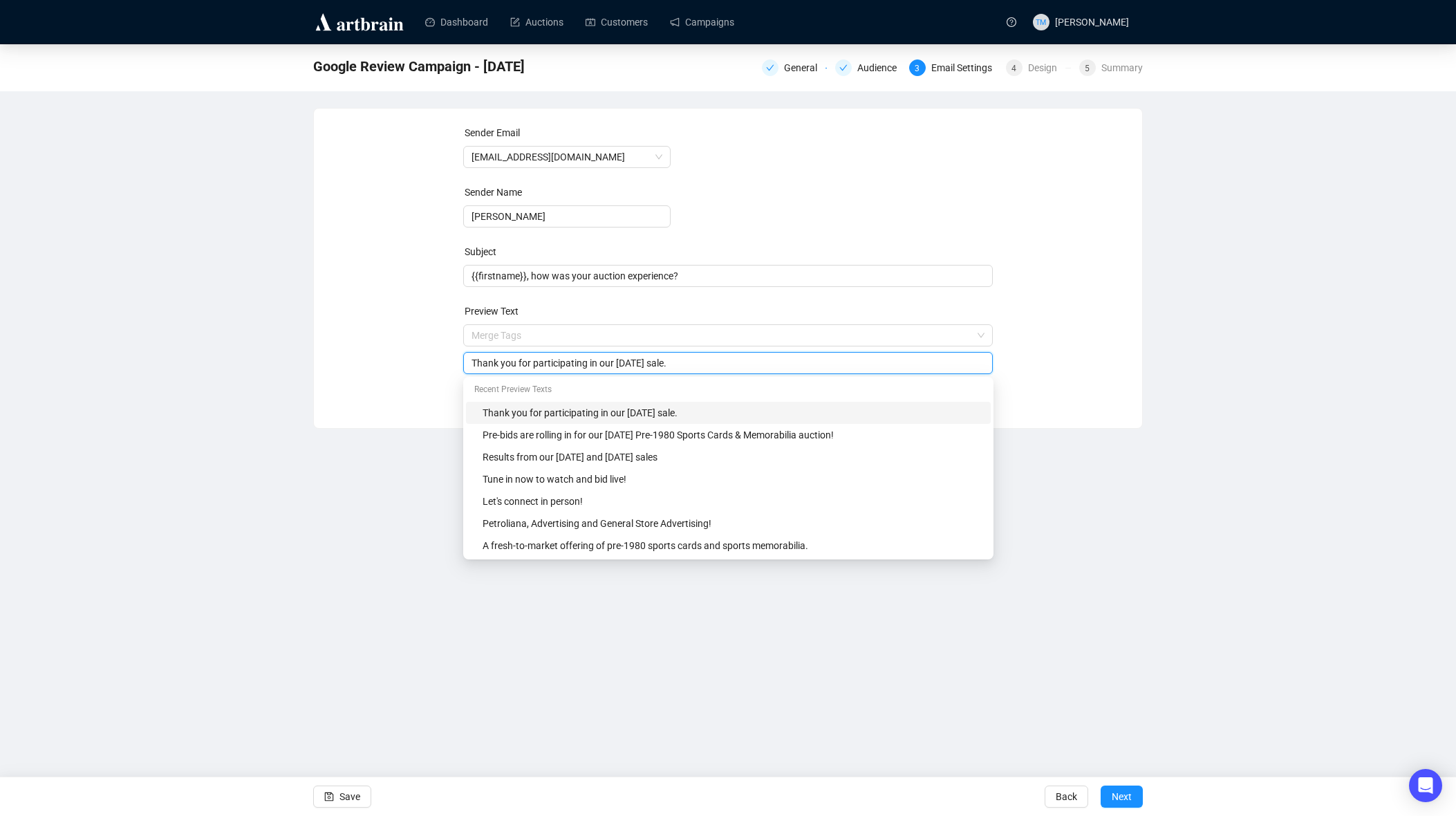
drag, startPoint x: 624, startPoint y: 365, endPoint x: 667, endPoint y: 363, distance: 43.0
click at [667, 363] on input "Thank you for participating in our [DATE] sale." at bounding box center [728, 363] width 514 height 15
click at [742, 363] on input "Thank you for participating in our [DATE]-[DATE] sale." at bounding box center [728, 363] width 514 height 15
type input "Thank you for participating in our [DATE]-[DATE] sale weekend."
click at [263, 558] on div "Dashboard Auctions Customers Campaigns TM [PERSON_NAME] Google Review Campaign …" at bounding box center [728, 408] width 1456 height 816
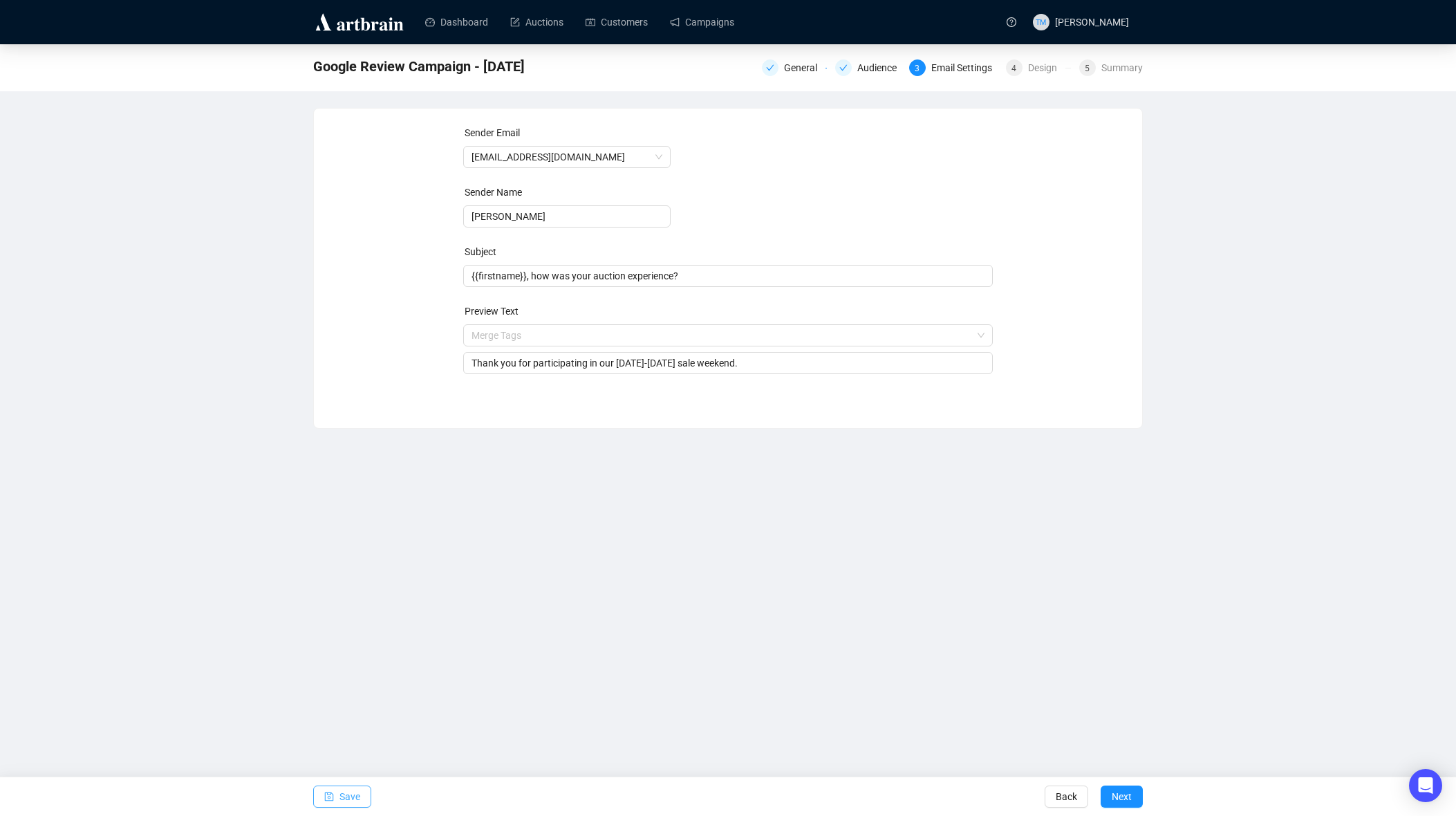
click at [348, 787] on span "Save" at bounding box center [350, 797] width 21 height 39
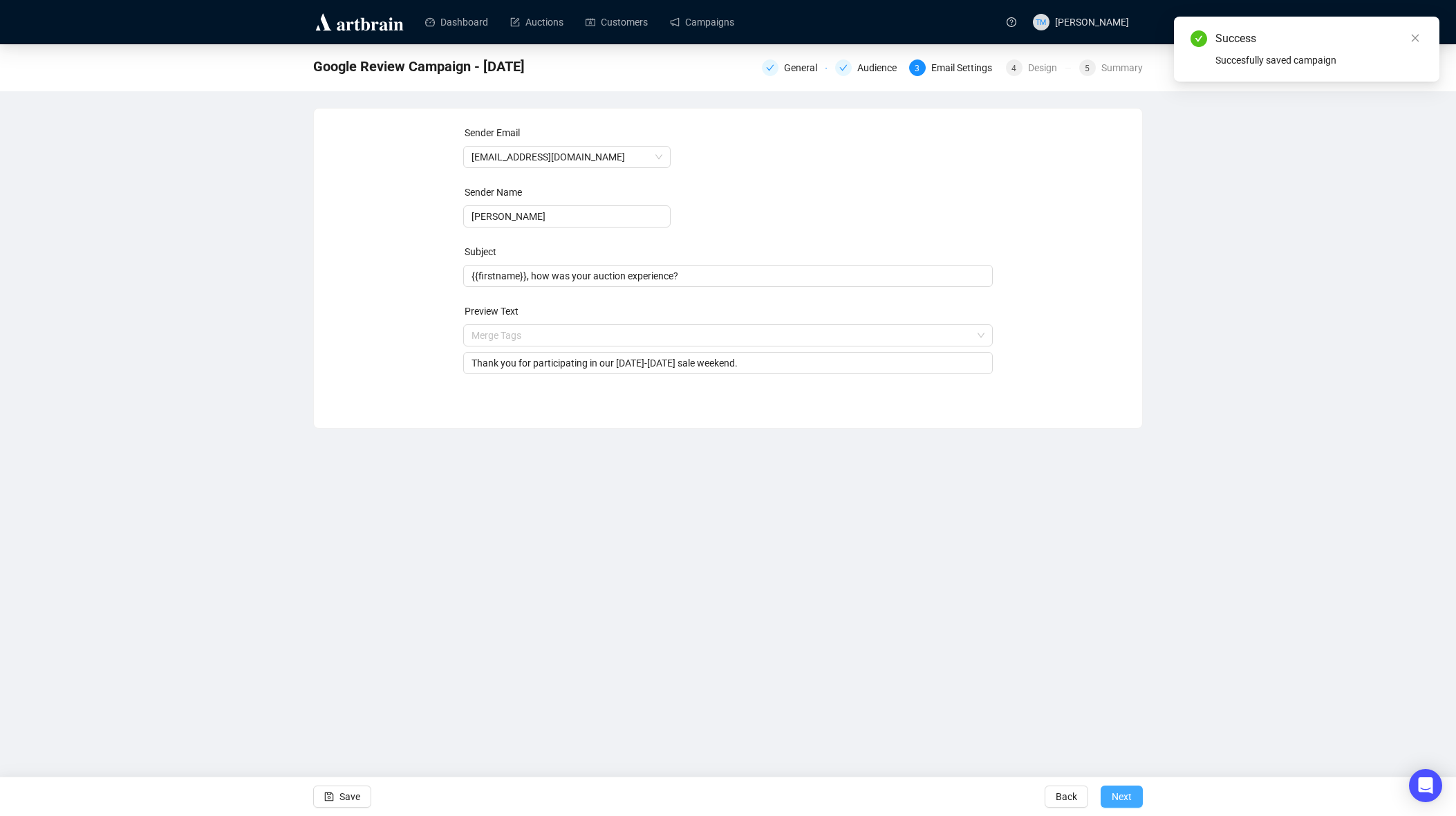
click at [1126, 795] on span "Next" at bounding box center [1121, 797] width 20 height 39
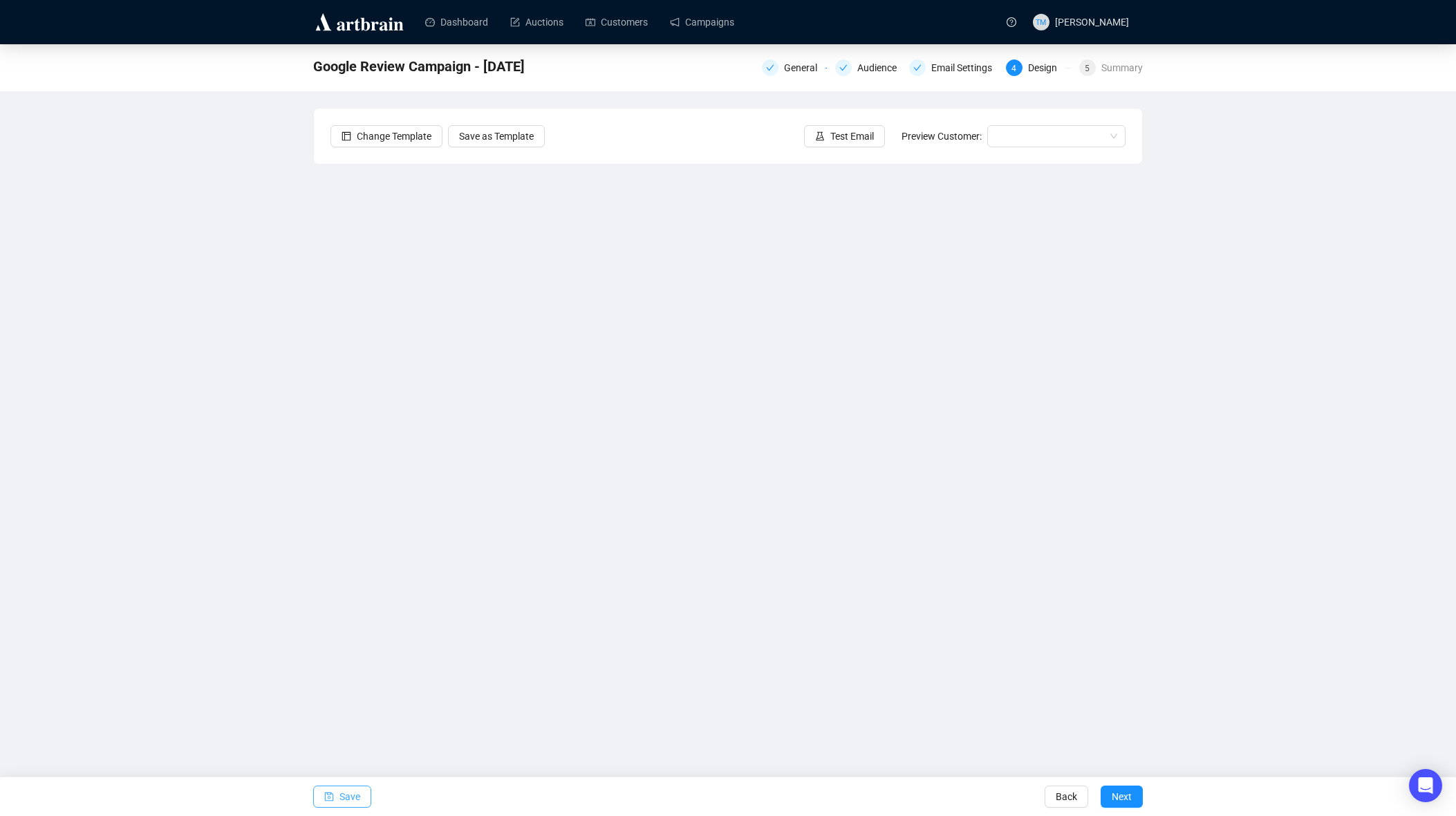
click at [348, 795] on span "Save" at bounding box center [350, 797] width 21 height 39
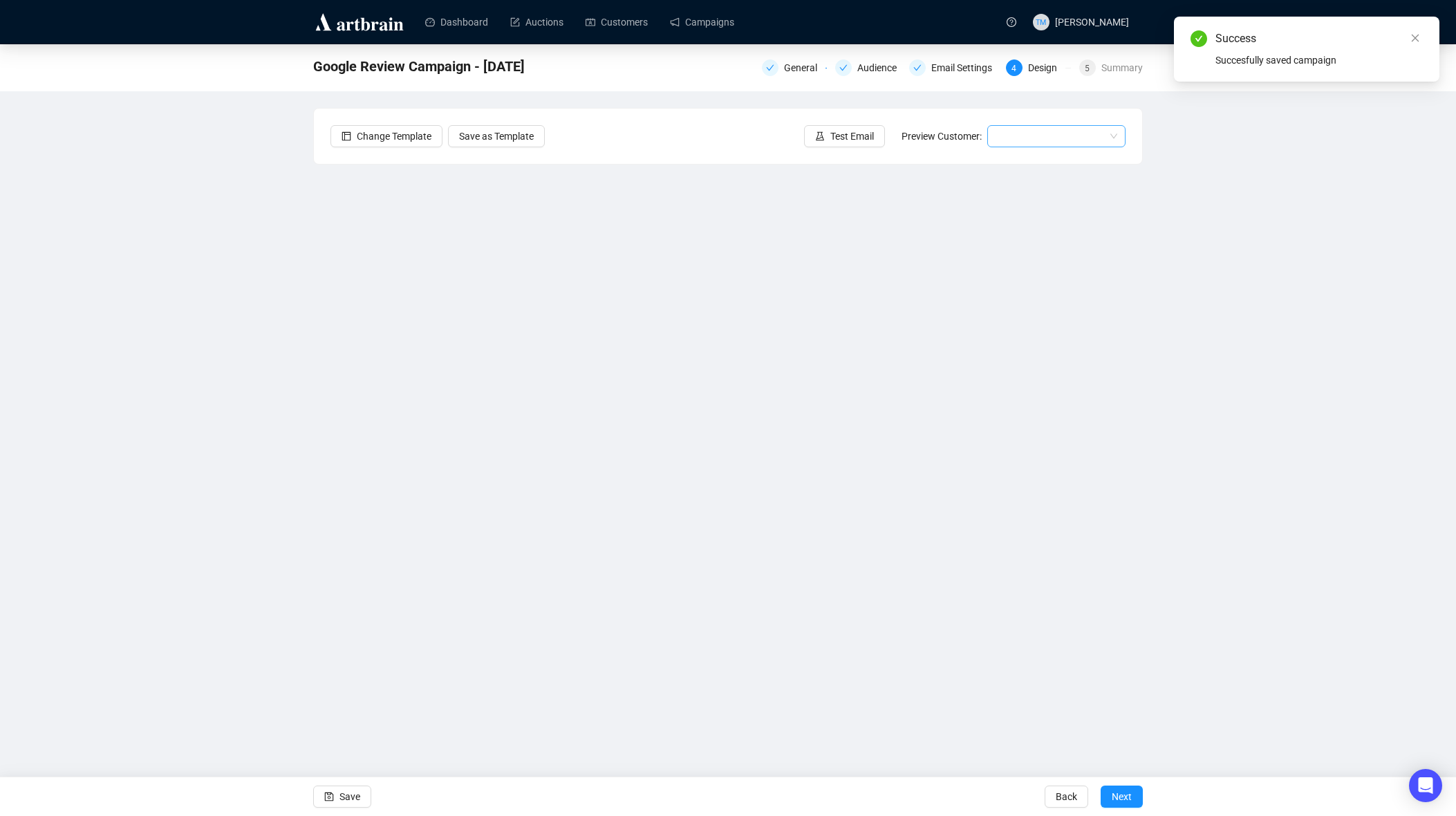
click at [1030, 140] on input "search" at bounding box center [1050, 136] width 109 height 21
click at [1023, 180] on div "[PERSON_NAME] | Example" at bounding box center [1056, 186] width 116 height 15
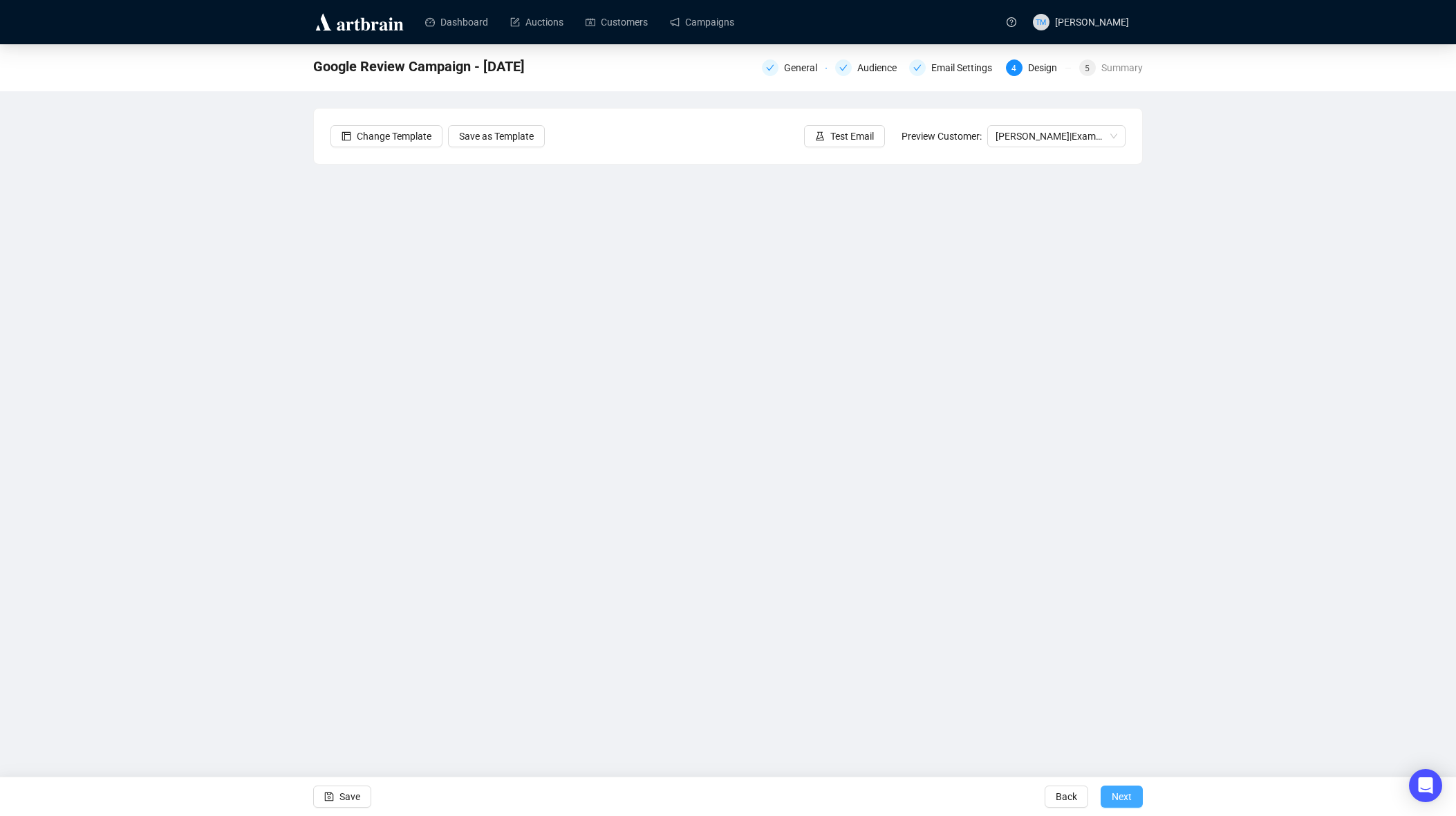
click at [1126, 798] on span "Next" at bounding box center [1121, 797] width 20 height 39
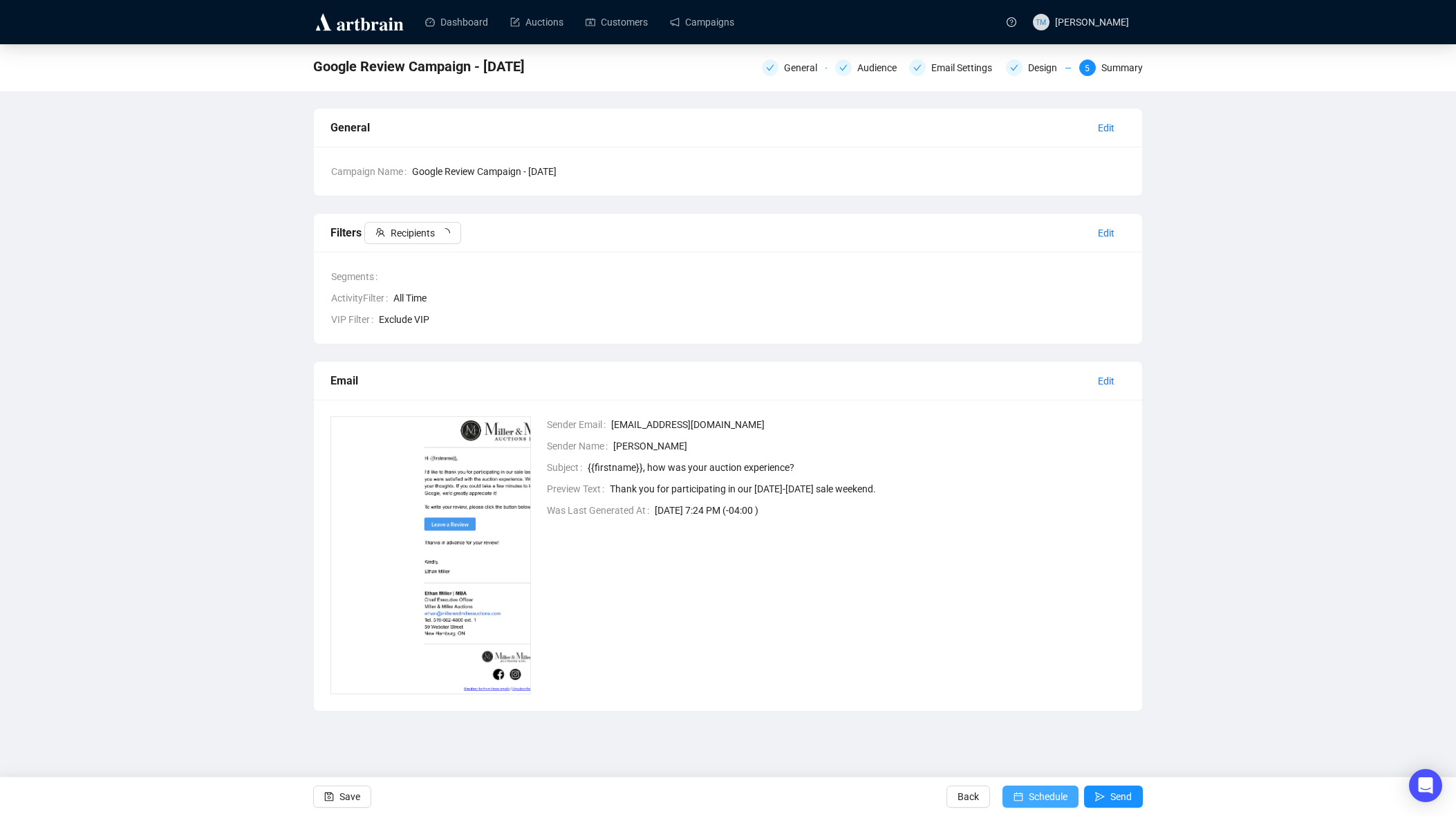
click at [1043, 802] on span "Schedule" at bounding box center [1048, 797] width 39 height 39
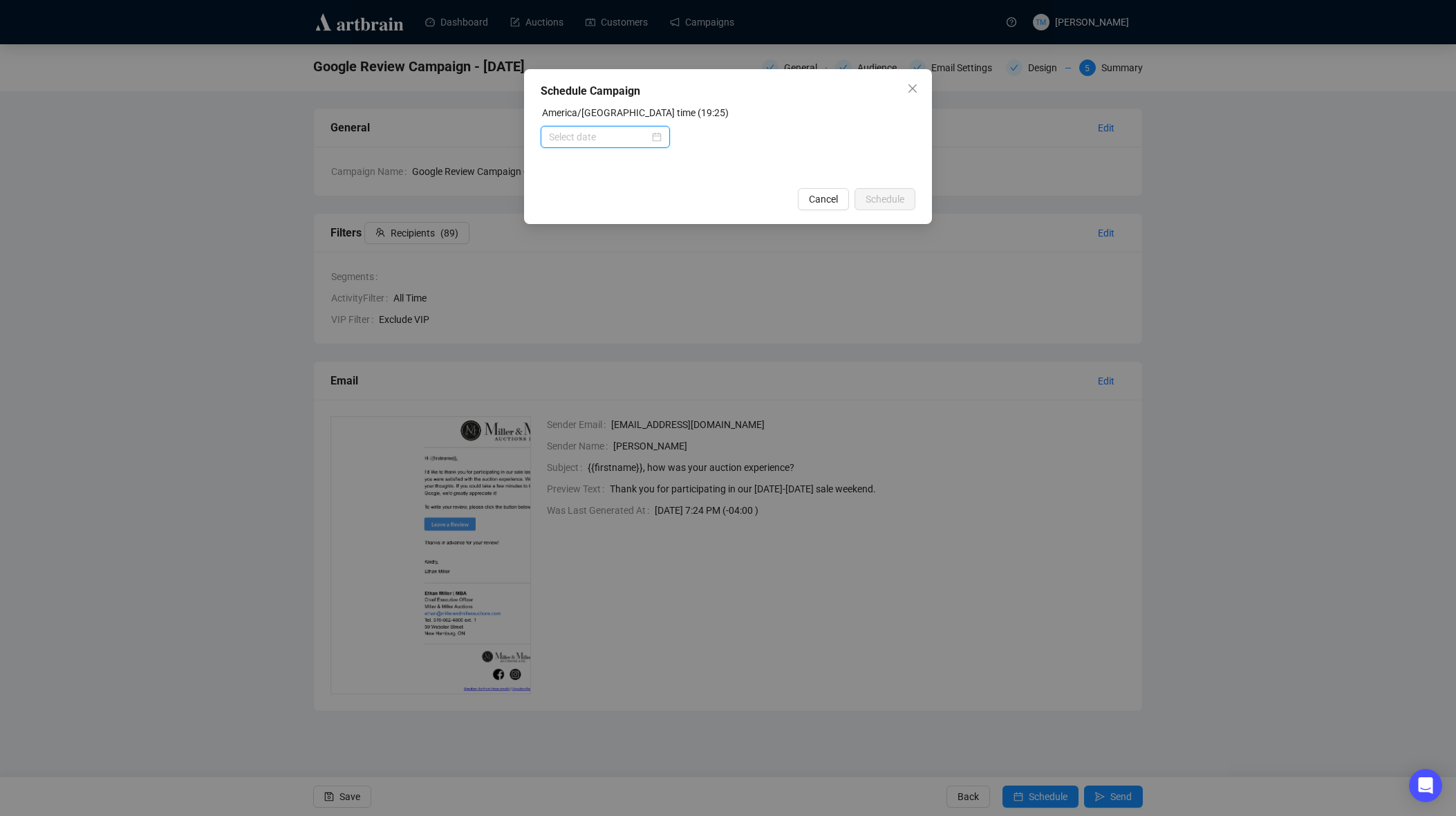
click at [618, 135] on input at bounding box center [599, 136] width 100 height 15
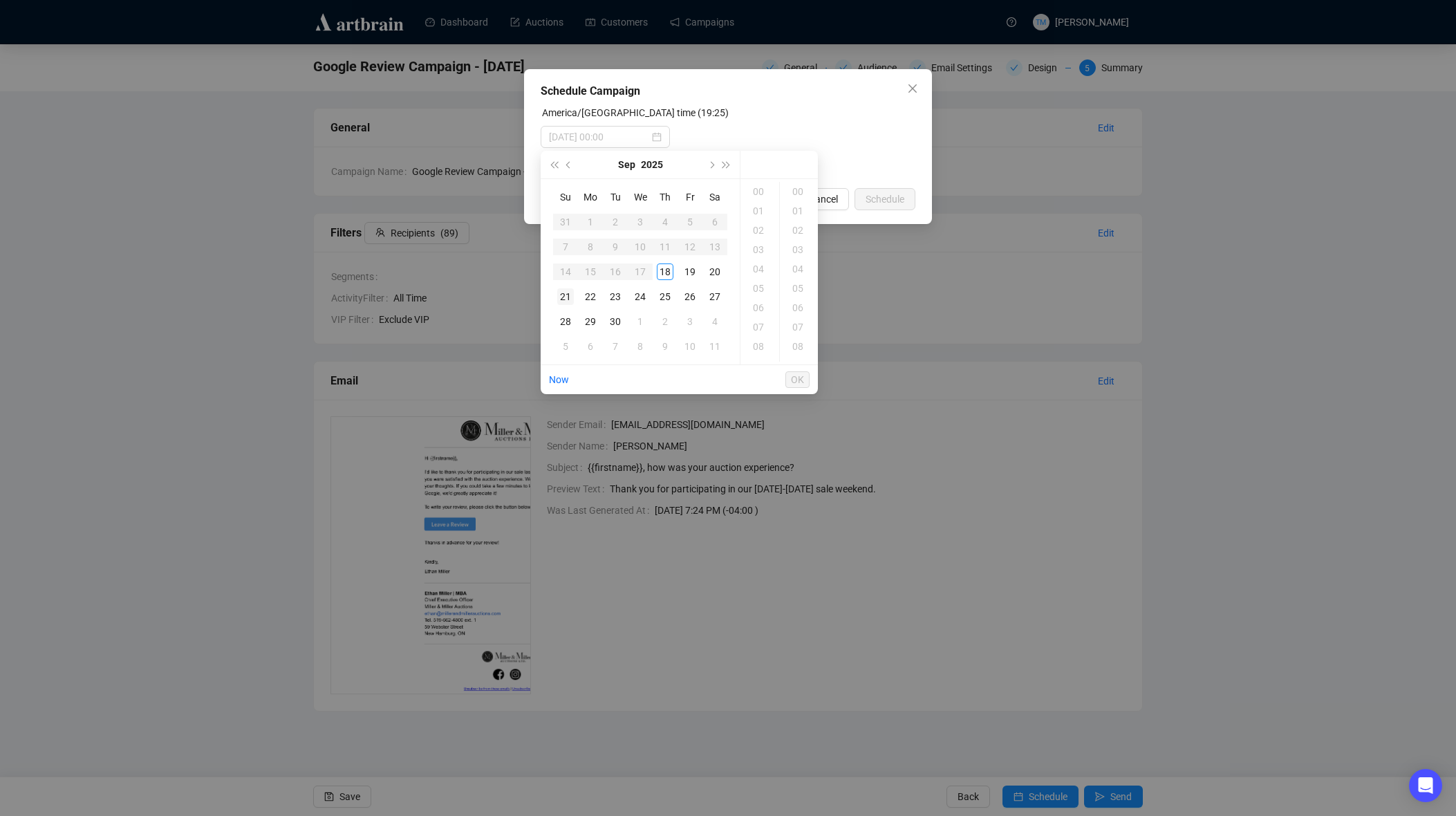
click at [572, 296] on div "21" at bounding box center [565, 296] width 16 height 16
click at [759, 287] on div "09" at bounding box center [759, 280] width 33 height 19
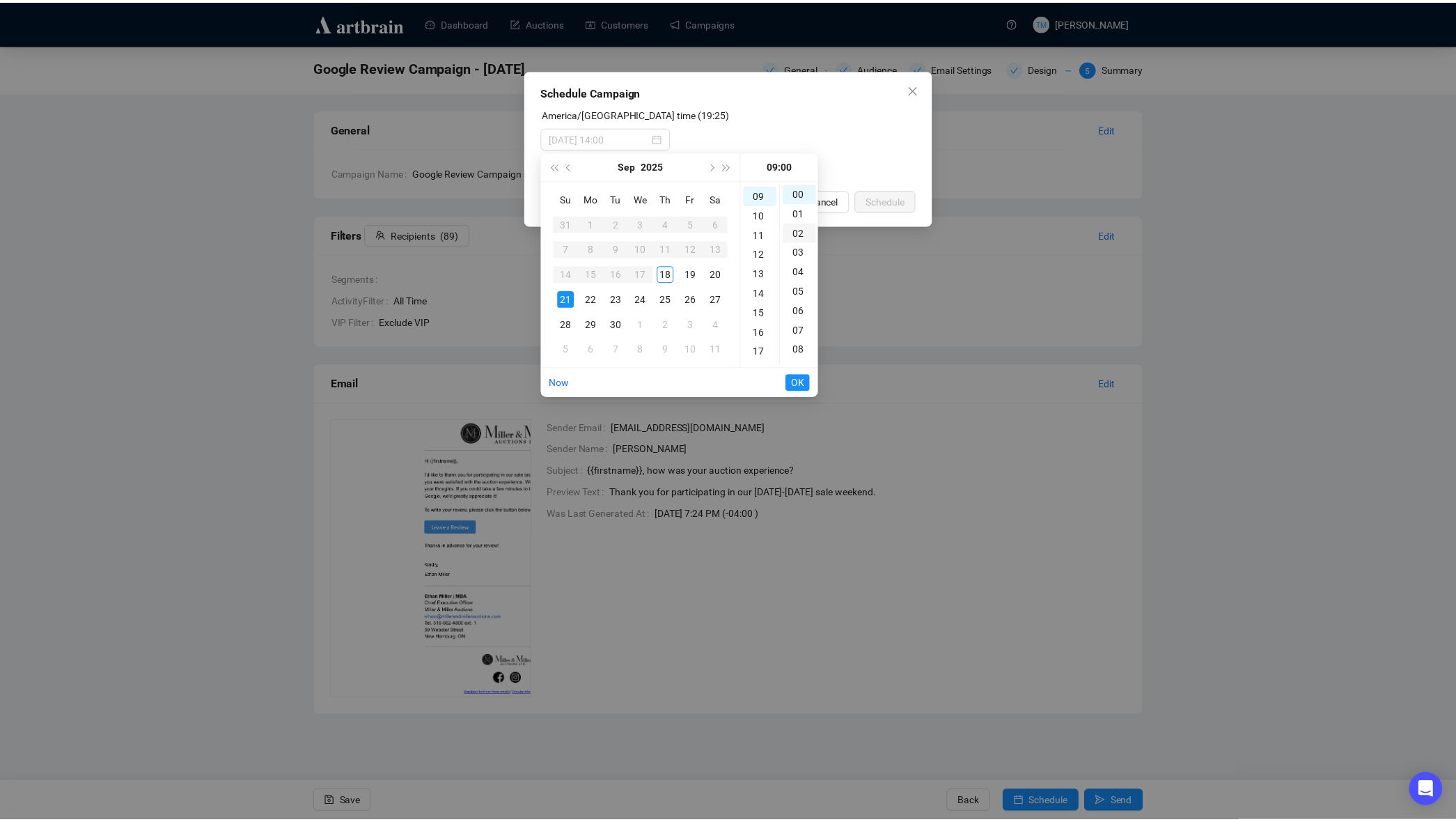
scroll to position [175, 0]
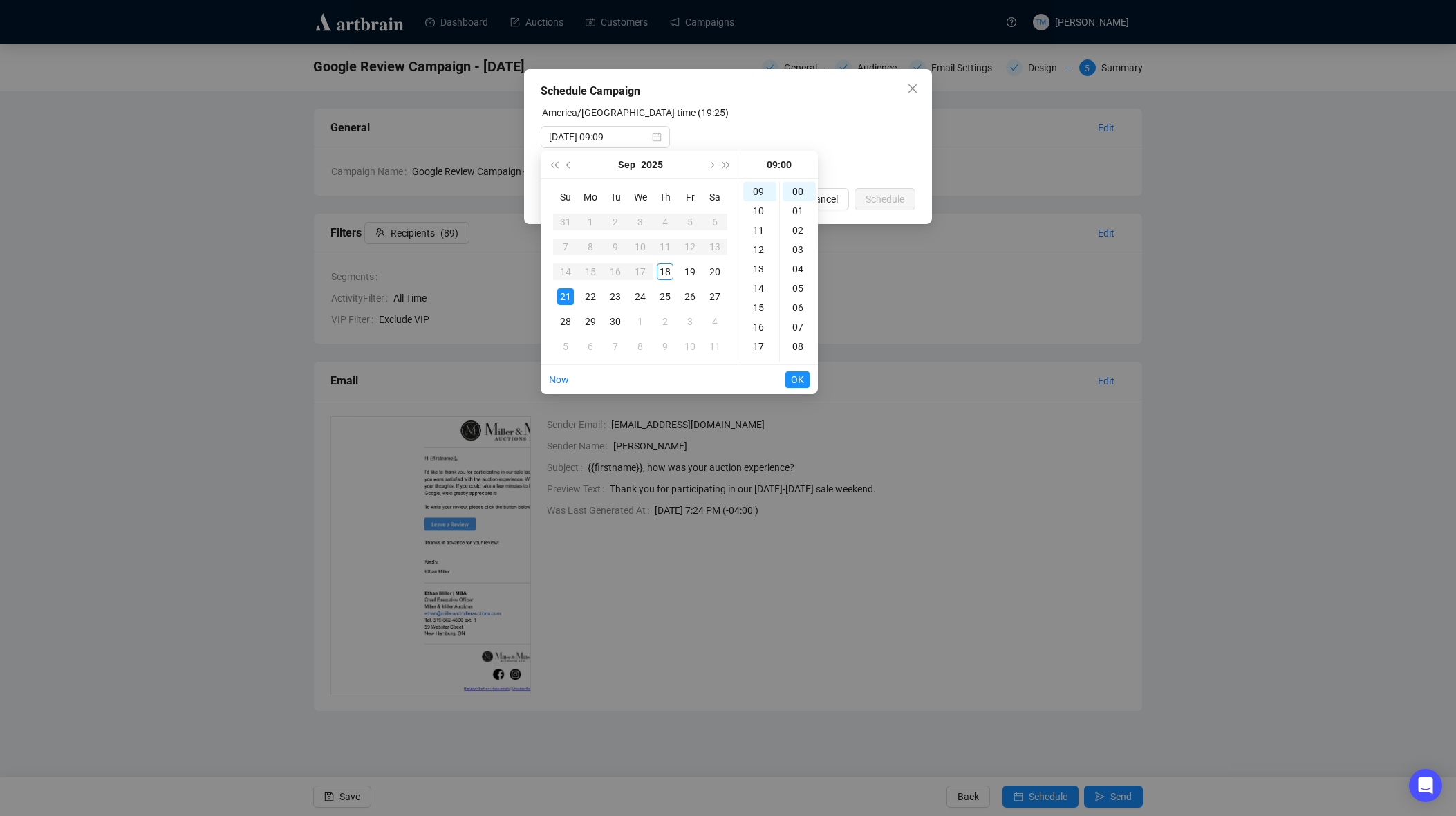
type input "[DATE] 09:00"
click at [799, 381] on span "OK" at bounding box center [797, 379] width 13 height 26
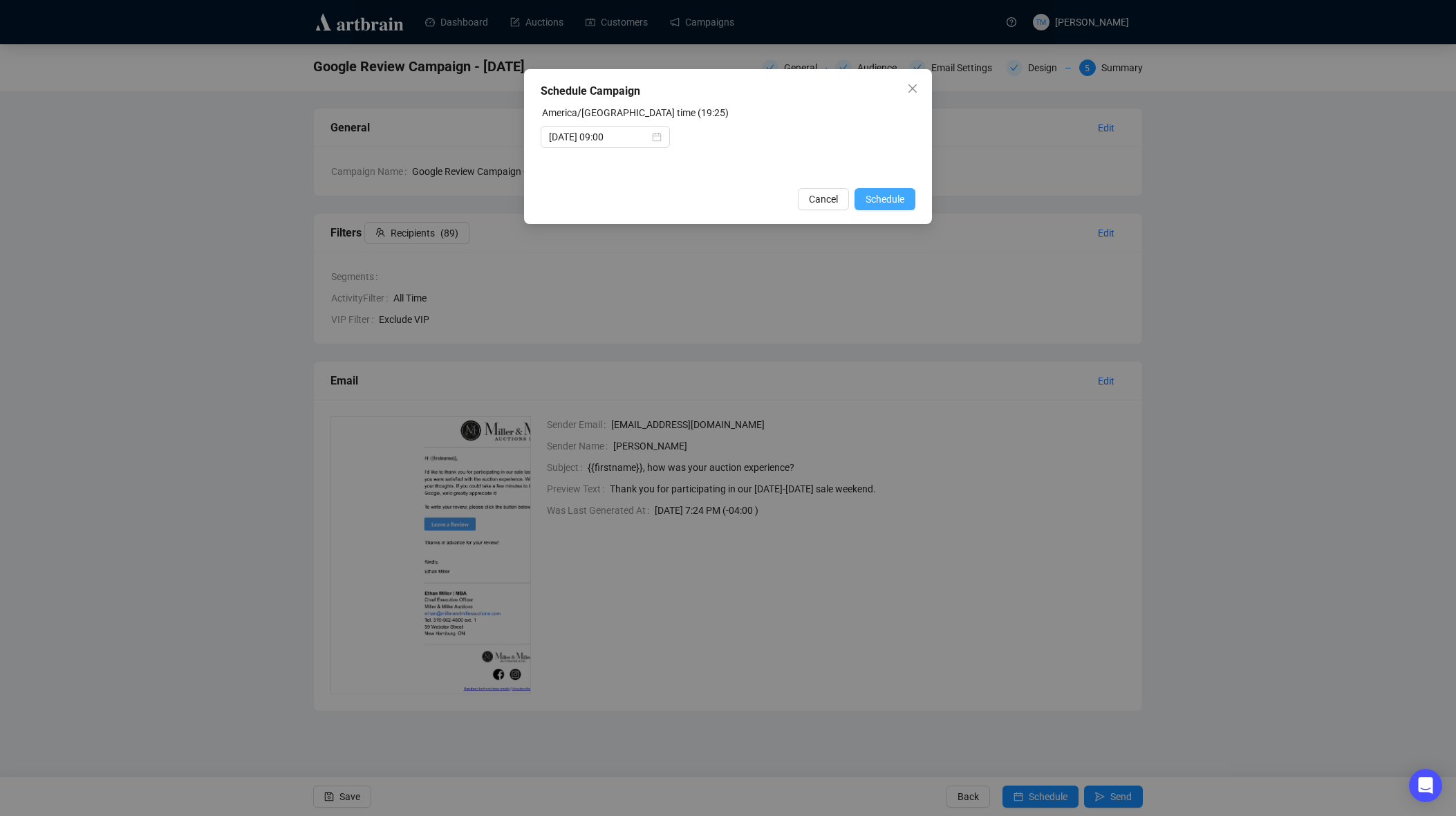
click at [899, 197] on span "Schedule" at bounding box center [885, 198] width 39 height 15
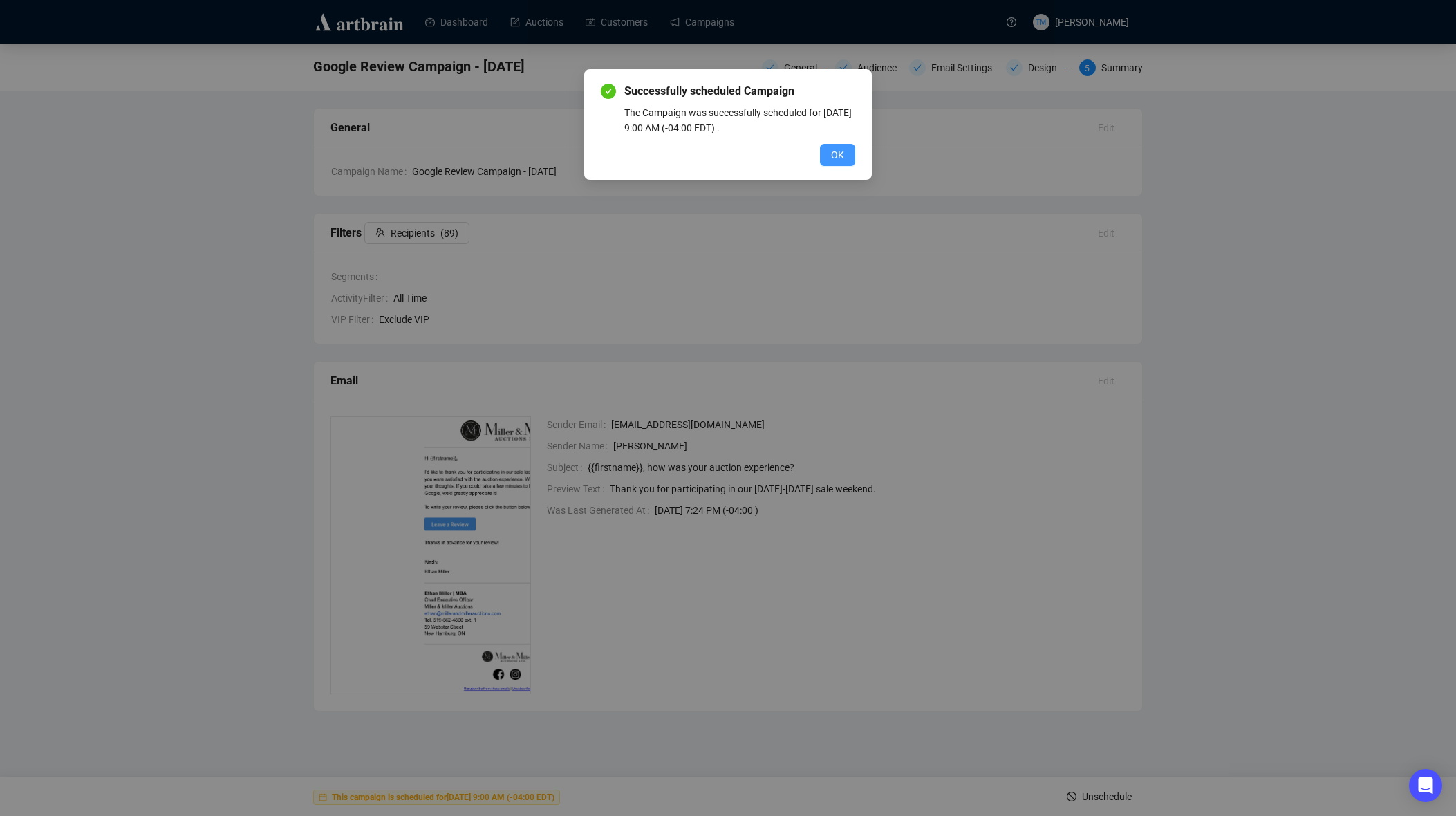
click at [829, 154] on button "OK" at bounding box center [837, 154] width 35 height 22
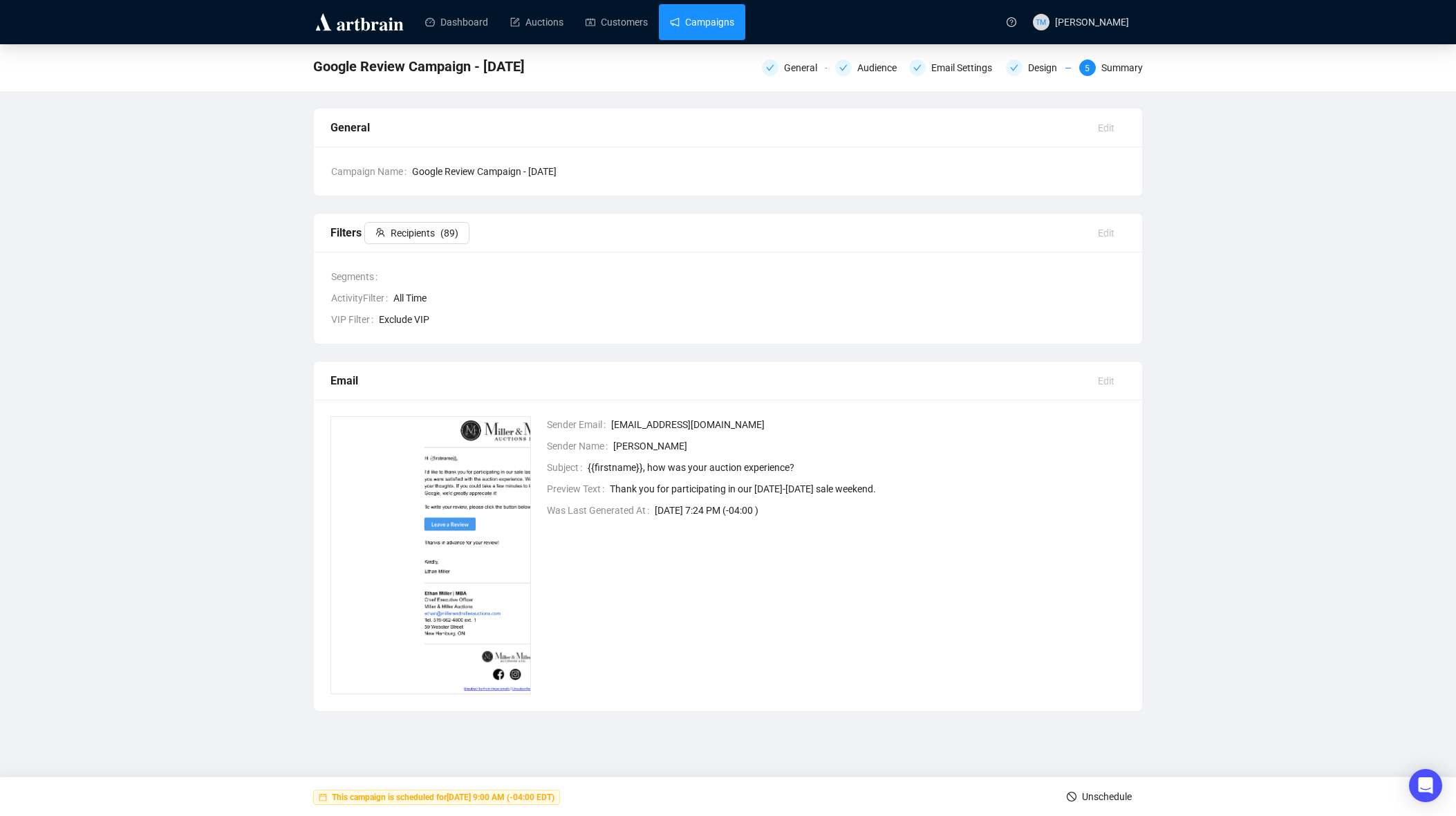
click at [734, 24] on link "Campaigns" at bounding box center [702, 22] width 64 height 36
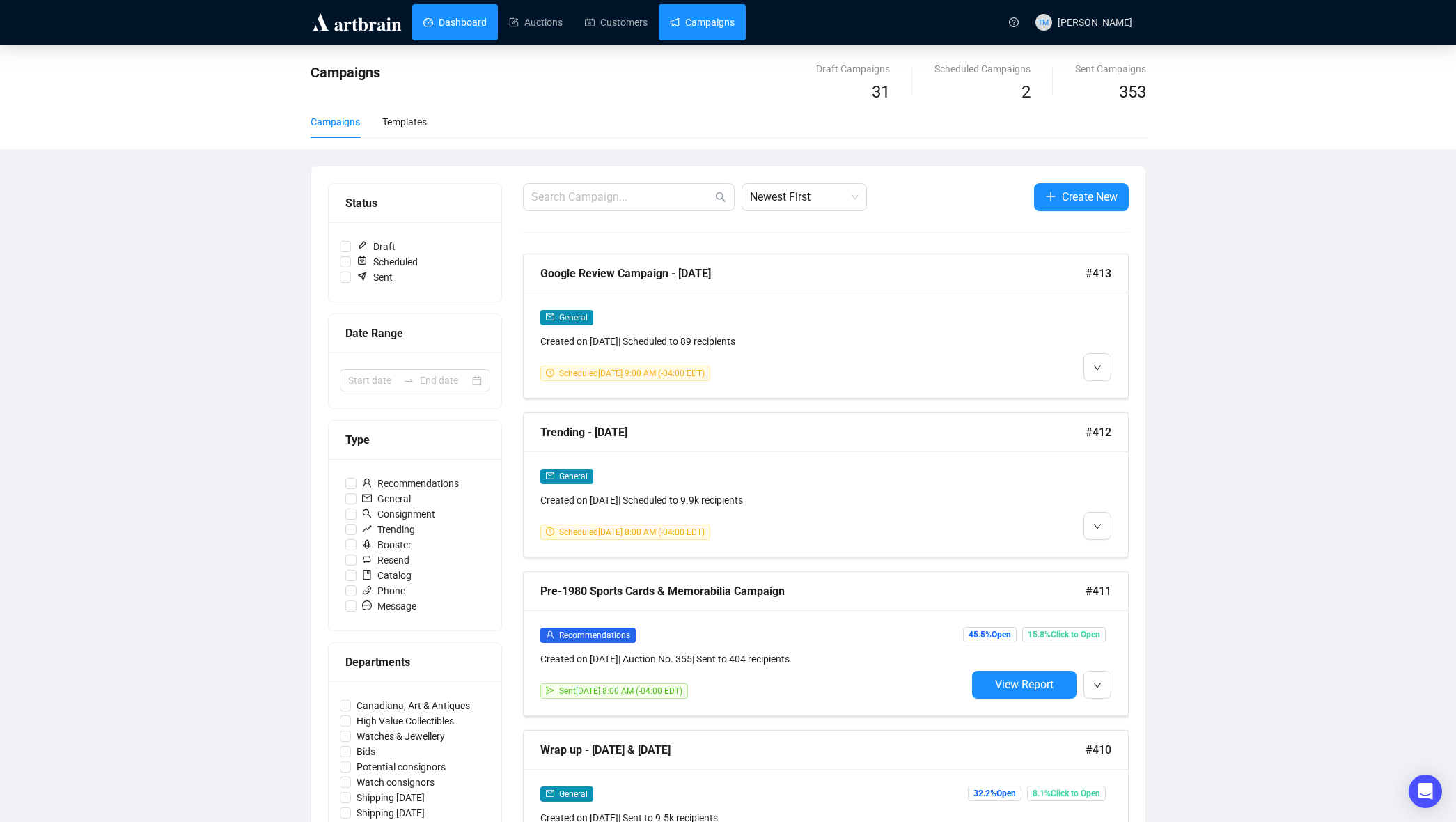
click at [433, 19] on link "Dashboard" at bounding box center [455, 22] width 63 height 36
